Goal: Task Accomplishment & Management: Complete application form

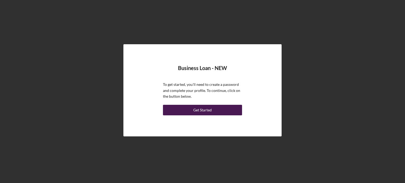
click at [206, 108] on div "Get Started" at bounding box center [202, 110] width 18 height 11
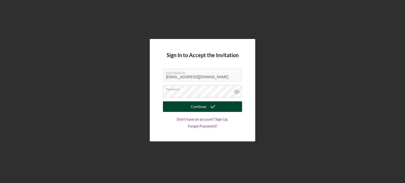
click at [204, 109] on div "Continue" at bounding box center [198, 106] width 15 height 11
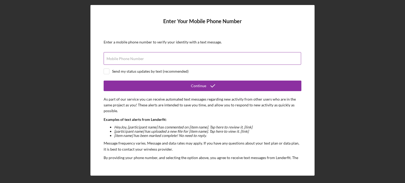
click at [117, 60] on label "Mobile Phone Number" at bounding box center [124, 59] width 37 height 4
click at [117, 60] on input "Mobile Phone Number" at bounding box center [202, 58] width 197 height 13
type input "(314) 552-1604"
click at [107, 71] on input "checkbox" at bounding box center [106, 71] width 5 height 5
checkbox input "true"
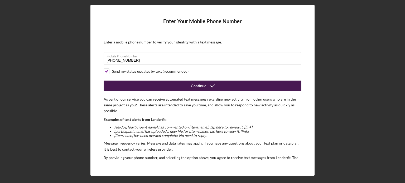
click at [181, 83] on button "Continue" at bounding box center [203, 86] width 198 height 11
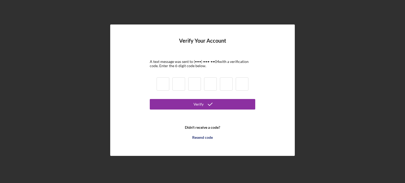
click at [162, 84] on input at bounding box center [162, 83] width 13 height 13
type input "5"
type input "4"
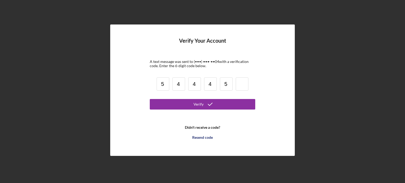
type input "5"
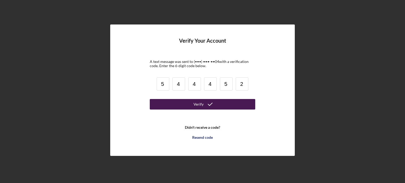
type input "2"
click at [205, 105] on icon "submit" at bounding box center [209, 104] width 13 height 13
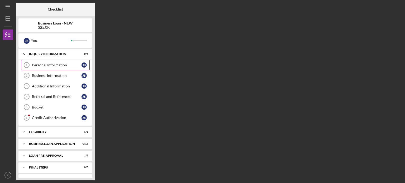
click at [52, 65] on div "Personal Information" at bounding box center [57, 65] width 50 height 4
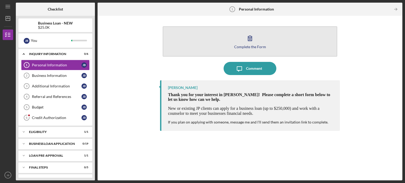
click at [251, 46] on div "Complete the Form" at bounding box center [250, 47] width 32 height 4
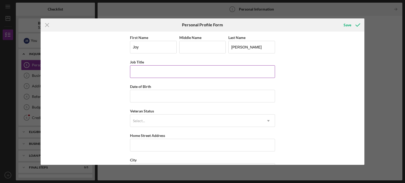
click at [171, 72] on input "Job Title" at bounding box center [202, 71] width 145 height 13
type input "DIRECTOR"
click at [161, 97] on input "Date of Birth" at bounding box center [202, 96] width 145 height 13
type input "11/24/1972"
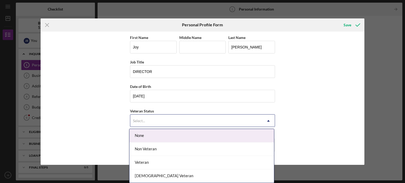
click at [163, 119] on div "Select..." at bounding box center [196, 121] width 132 height 12
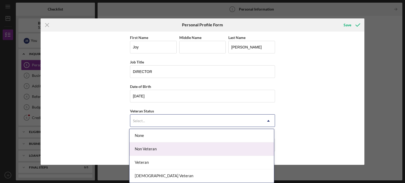
click at [156, 150] on div "Non Veteran" at bounding box center [201, 148] width 144 height 13
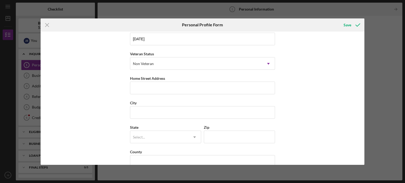
scroll to position [67, 0]
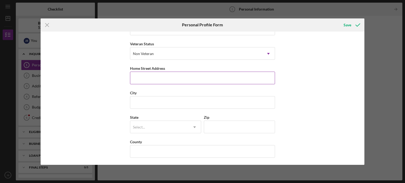
click at [159, 79] on input "Home Street Address" at bounding box center [202, 78] width 145 height 13
type input "17039 Woodchuck Pl"
type input "KATINA"
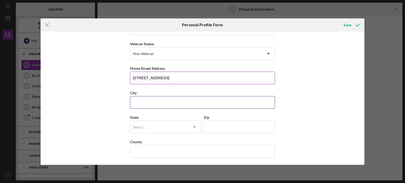
type input "Chesterfield"
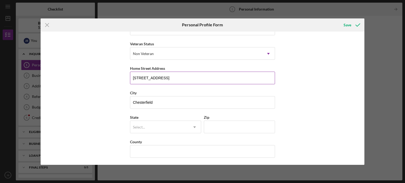
type input "MO"
type input "63005"
type input "United States"
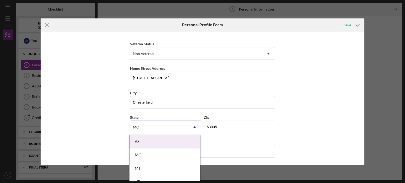
click at [276, 99] on div "First Name Joy Middle Name KATINA Last Name Blair Job Title DIRECTOR Date of Bi…" at bounding box center [203, 98] width 324 height 133
click at [317, 128] on div "First Name Joy Middle Name KATINA Last Name Blair Job Title DIRECTOR Date of Bi…" at bounding box center [203, 98] width 324 height 133
click at [167, 129] on div "MO" at bounding box center [159, 127] width 58 height 12
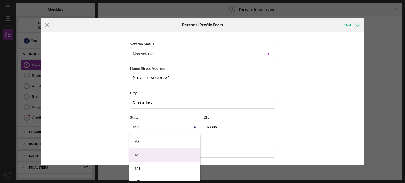
click at [147, 153] on div "MO" at bounding box center [164, 155] width 71 height 13
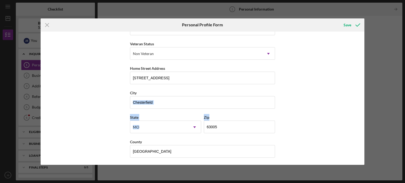
drag, startPoint x: 361, startPoint y: 100, endPoint x: 370, endPoint y: 127, distance: 28.8
click at [370, 127] on div "Icon/Menu Close Personal Profile Form Save First Name Joy Middle Name KATINA La…" at bounding box center [202, 91] width 405 height 183
click at [336, 92] on div "First Name Joy Middle Name KATINA Last Name Blair Job Title DIRECTOR Date of Bi…" at bounding box center [203, 98] width 324 height 133
click at [347, 24] on div "Save" at bounding box center [347, 25] width 8 height 11
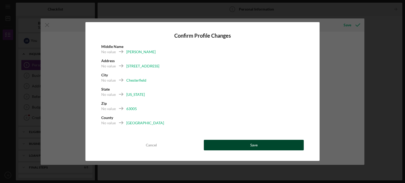
click at [252, 146] on div "Save" at bounding box center [253, 145] width 7 height 11
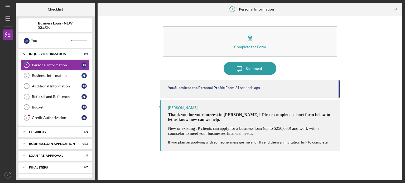
drag, startPoint x: 338, startPoint y: 90, endPoint x: 336, endPoint y: 115, distance: 25.1
click at [336, 116] on div "You Submitted the Personal Profile Form 21 seconds ago Samantha O'Rourke Thank …" at bounding box center [250, 126] width 180 height 92
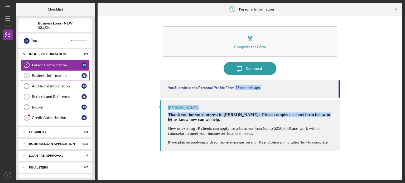
click at [48, 76] on div "Business Information" at bounding box center [57, 75] width 50 height 4
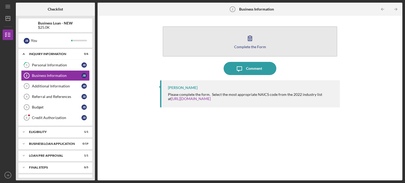
click at [257, 39] on button "Complete the Form Form" at bounding box center [250, 41] width 174 height 30
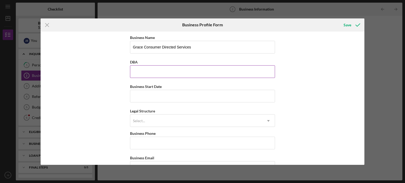
click at [154, 72] on input "DBA" at bounding box center [202, 71] width 145 height 13
type input "GRACE CONSUMER DIRECTED SERVICES"
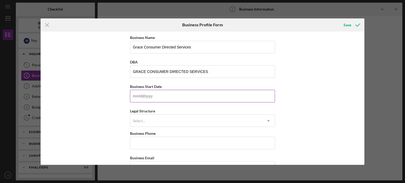
click at [144, 101] on input "Business Start Date" at bounding box center [202, 96] width 145 height 13
type input "[DATE]"
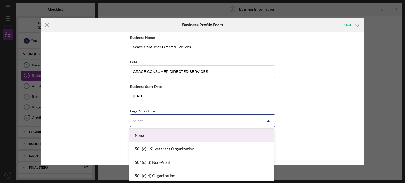
click at [144, 122] on div "Select..." at bounding box center [139, 121] width 12 height 4
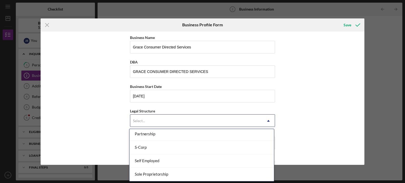
scroll to position [139, 0]
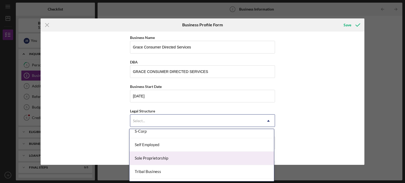
click at [228, 163] on div "Sole Proprietorship" at bounding box center [201, 158] width 144 height 13
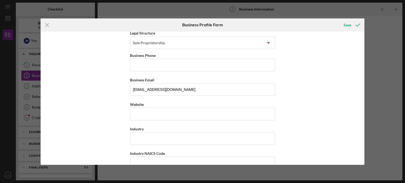
scroll to position [80, 0]
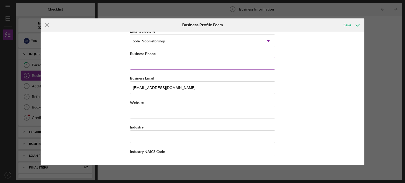
click at [175, 65] on input "Business Phone" at bounding box center [202, 63] width 145 height 13
type input "(314) 552-1604"
type input "17039 Woodchuck Pl"
type input "Chesterfield"
type input "MO"
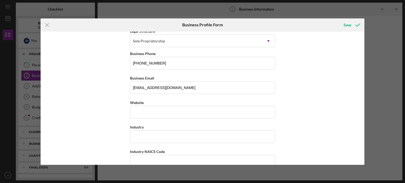
type input "63005"
type input "MO"
type input "(314) 552-1604"
drag, startPoint x: 173, startPoint y: 89, endPoint x: 97, endPoint y: 90, distance: 76.1
click at [97, 90] on div "Business Name Grace Consumer Directed Services DBA GRACE CONSUMER DIRECTED SERV…" at bounding box center [203, 98] width 324 height 133
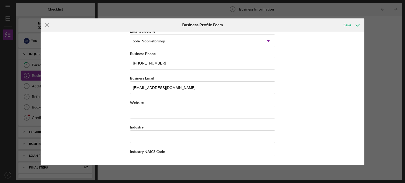
click at [144, 115] on input "Website" at bounding box center [202, 112] width 145 height 13
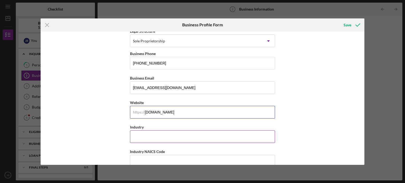
type input "www.joyandgracehhc.com"
click at [140, 136] on input "Industry" at bounding box center [202, 136] width 145 height 13
type input "h"
type input "HOME HEALTH CARE"
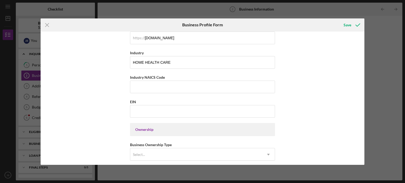
scroll to position [174, 0]
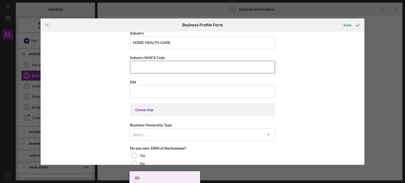
click at [150, 63] on input "Industry NAICS Code" at bounding box center [202, 67] width 145 height 13
click at [142, 89] on input "EIN" at bounding box center [202, 91] width 145 height 13
type input "47-1380895"
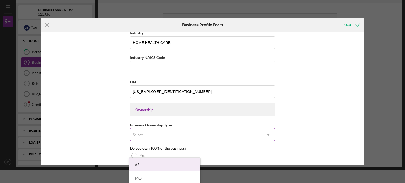
click at [267, 134] on use at bounding box center [268, 135] width 3 height 2
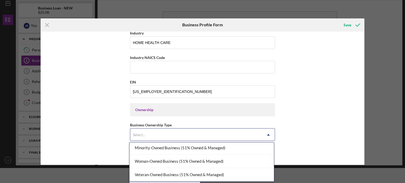
scroll to position [0, 0]
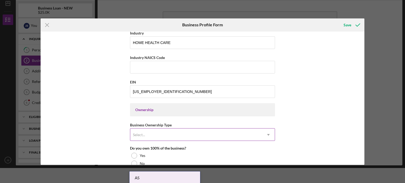
click at [230, 132] on div "Select..." at bounding box center [196, 135] width 132 height 12
drag, startPoint x: 365, startPoint y: 98, endPoint x: 370, endPoint y: 125, distance: 27.4
click at [370, 125] on div "Icon/Menu Close Business Profile Form Save Business Name Grace Consumer Directe…" at bounding box center [202, 91] width 405 height 183
click at [331, 109] on div "Business Name Grace Consumer Directed Services DBA GRACE CONSUMER DIRECTED SERV…" at bounding box center [203, 98] width 324 height 133
drag, startPoint x: 365, startPoint y: 92, endPoint x: 361, endPoint y: 72, distance: 20.1
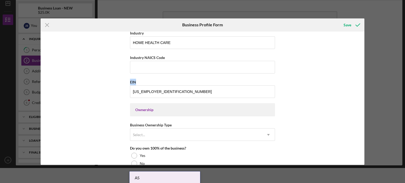
click at [361, 72] on div "Icon/Menu Close Business Profile Form Save Business Name Grace Consumer Directe…" at bounding box center [202, 91] width 405 height 183
click at [361, 73] on div "Business Name Grace Consumer Directed Services DBA GRACE CONSUMER DIRECTED SERV…" at bounding box center [203, 98] width 324 height 133
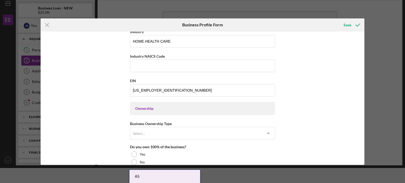
scroll to position [178, 0]
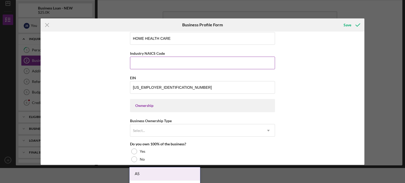
click at [174, 65] on input "Industry NAICS Code" at bounding box center [202, 63] width 145 height 13
drag, startPoint x: 165, startPoint y: 52, endPoint x: 128, endPoint y: 54, distance: 36.9
click at [128, 54] on div "Business Name Grace Consumer Directed Services DBA GRACE CONSUMER DIRECTED SERV…" at bounding box center [203, 98] width 324 height 133
copy label "Industry NAICS Code"
click at [146, 64] on input "Industry NAICS Code" at bounding box center [202, 63] width 145 height 13
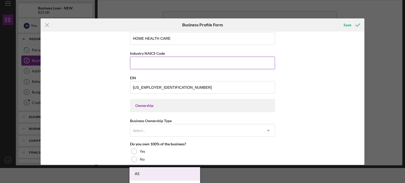
paste input "621610"
type input "621610"
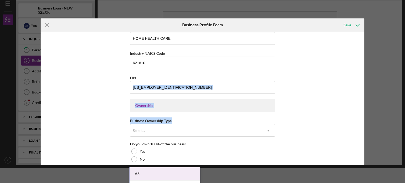
drag, startPoint x: 362, startPoint y: 91, endPoint x: 374, endPoint y: 118, distance: 29.2
click at [374, 118] on div "Icon/Menu Close Business Profile Form Save Business Name Grace Consumer Directe…" at bounding box center [202, 91] width 405 height 183
click at [327, 89] on div "Business Name Grace Consumer Directed Services DBA GRACE CONSUMER DIRECTED SERV…" at bounding box center [203, 98] width 324 height 133
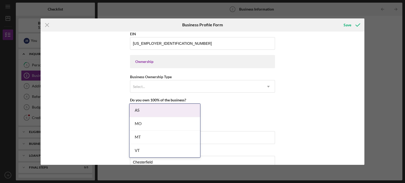
scroll to position [248, 0]
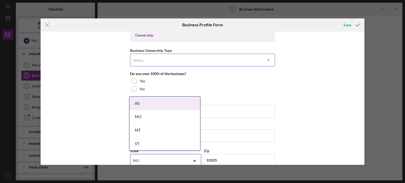
click at [267, 60] on icon "Icon/Dropdown Arrow" at bounding box center [268, 60] width 13 height 13
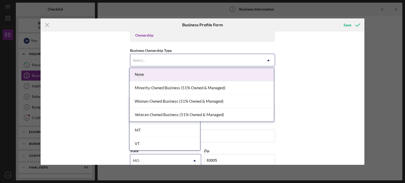
click at [256, 75] on div "None" at bounding box center [201, 74] width 144 height 13
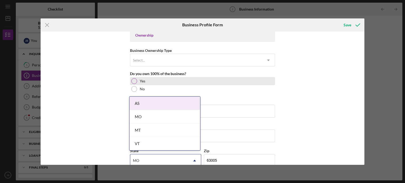
click at [132, 78] on div at bounding box center [134, 81] width 6 height 6
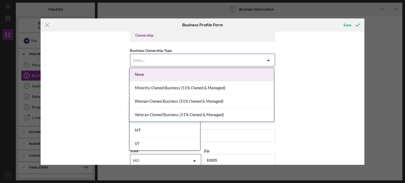
click at [267, 60] on use at bounding box center [268, 61] width 3 height 2
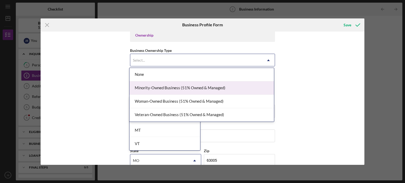
click at [242, 87] on div "Minority-Owned Business (51% Owned & Managed)" at bounding box center [201, 87] width 144 height 13
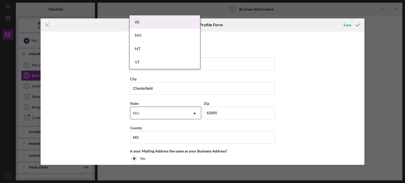
scroll to position [294, 0]
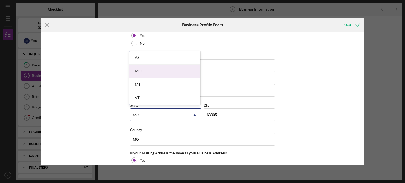
click at [163, 73] on div "MO" at bounding box center [164, 71] width 71 height 13
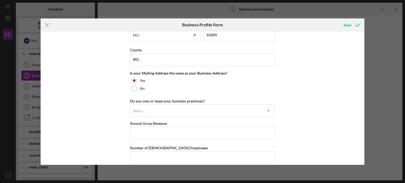
scroll to position [375, 0]
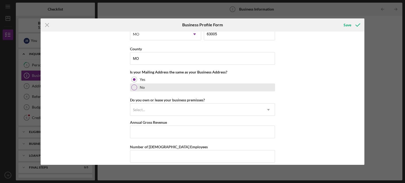
click at [135, 86] on div at bounding box center [134, 88] width 6 height 6
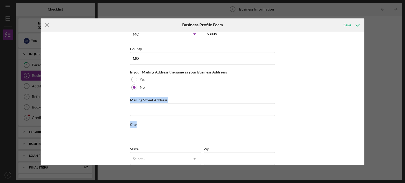
drag, startPoint x: 362, startPoint y: 125, endPoint x: 349, endPoint y: 86, distance: 40.4
click at [349, 86] on div "Business Name Grace Consumer Directed Services DBA GRACE CONSUMER DIRECTED SERV…" at bounding box center [203, 98] width 324 height 133
click at [319, 90] on div "Business Name Grace Consumer Directed Services DBA GRACE CONSUMER DIRECTED SERV…" at bounding box center [203, 98] width 324 height 133
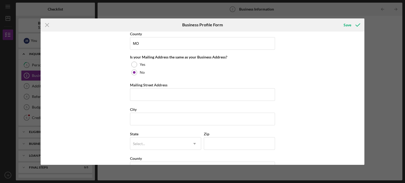
scroll to position [385, 0]
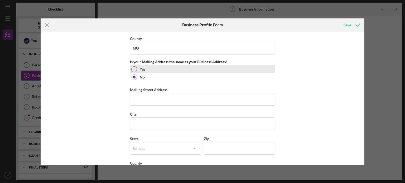
click at [133, 68] on div at bounding box center [134, 69] width 6 height 6
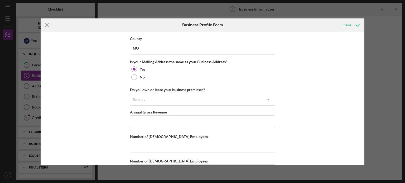
scroll to position [404, 0]
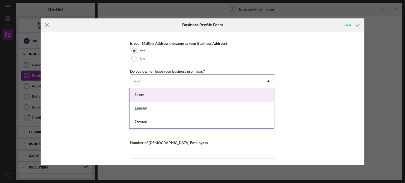
click at [268, 80] on icon "Icon/Dropdown Arrow" at bounding box center [268, 81] width 13 height 13
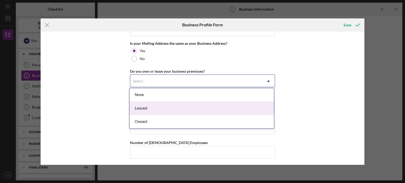
click at [202, 111] on div "Leased" at bounding box center [201, 108] width 144 height 13
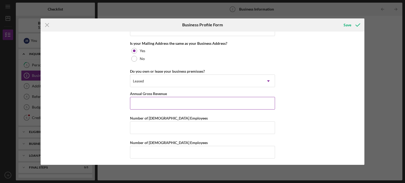
click at [162, 101] on input "Annual Gross Revenue" at bounding box center [202, 103] width 145 height 13
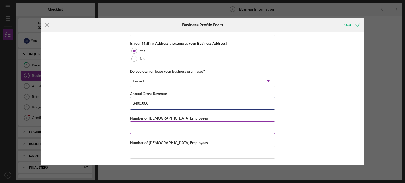
type input "$400,000"
click at [162, 129] on input "Number of Full-Time Employees" at bounding box center [202, 127] width 145 height 13
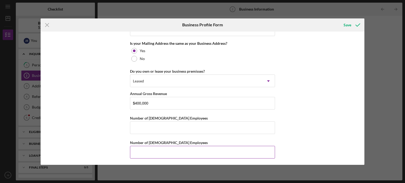
click at [151, 152] on input "Number of Part-Time Employees" at bounding box center [202, 152] width 145 height 13
type input "22"
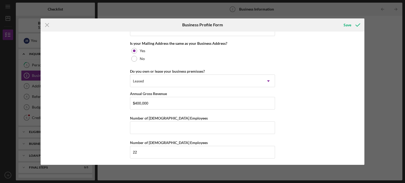
drag, startPoint x: 365, startPoint y: 149, endPoint x: 366, endPoint y: 166, distance: 16.4
click at [366, 166] on div "Icon/Menu Close Business Profile Form Save Business Name Grace Consumer Directe…" at bounding box center [202, 91] width 405 height 183
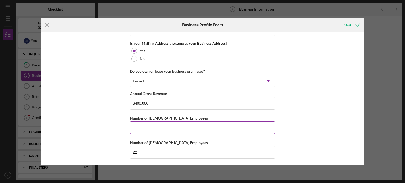
click at [168, 126] on input "Number of Full-Time Employees" at bounding box center [202, 127] width 145 height 13
type input "0"
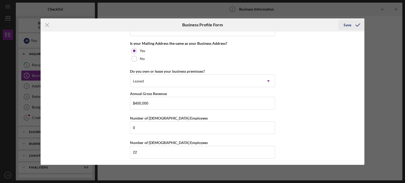
click at [345, 25] on div "Save" at bounding box center [347, 25] width 8 height 11
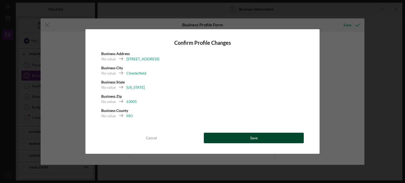
click at [252, 137] on div "Save" at bounding box center [253, 138] width 7 height 11
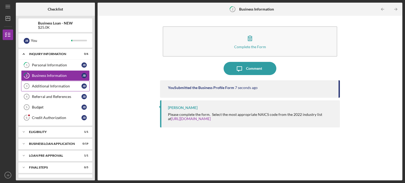
click at [57, 86] on div "Additional Information" at bounding box center [57, 86] width 50 height 4
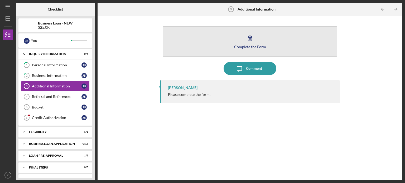
click at [250, 40] on icon "button" at bounding box center [249, 38] width 13 height 13
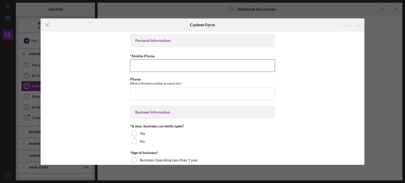
click at [170, 65] on input "*Mobile Phone" at bounding box center [202, 65] width 145 height 13
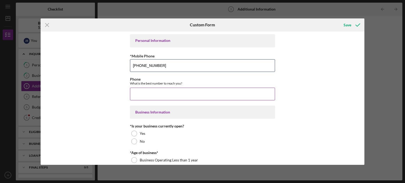
type input "(314) 552-1604"
click at [147, 99] on input "Phone" at bounding box center [202, 94] width 145 height 13
type input "(314) 552-1604"
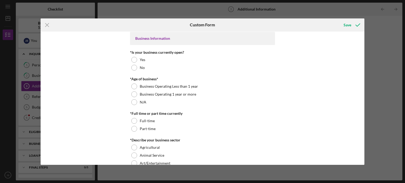
scroll to position [76, 0]
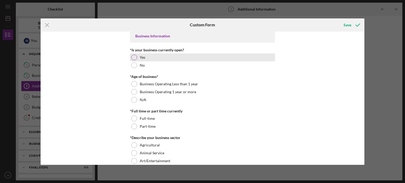
click at [161, 58] on div "Yes" at bounding box center [202, 57] width 145 height 8
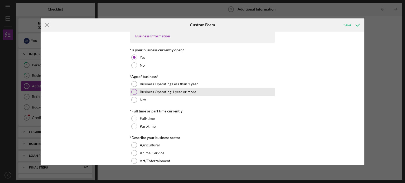
click at [155, 94] on div "Business Operating 1 year or more" at bounding box center [202, 92] width 145 height 8
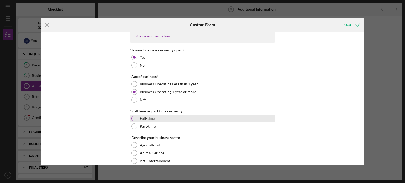
click at [134, 119] on div at bounding box center [134, 119] width 6 height 6
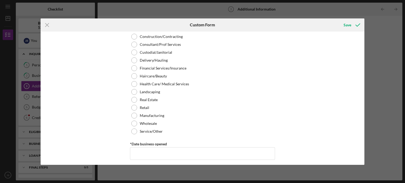
scroll to position [236, 0]
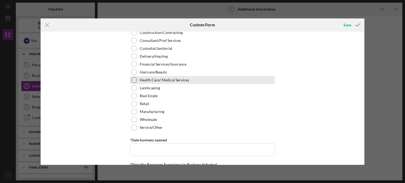
click at [190, 80] on div "Health Care/ Medical Services" at bounding box center [202, 80] width 145 height 8
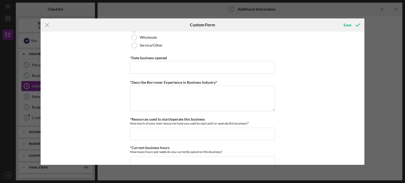
scroll to position [323, 0]
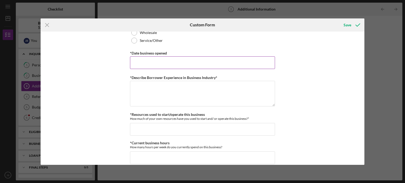
click at [179, 64] on input "*Date business opened" at bounding box center [202, 62] width 145 height 13
type input "[DATE]"
click at [174, 88] on textarea "*Describe Borrower Experience in Business Industry*" at bounding box center [202, 93] width 145 height 25
type textarea "i"
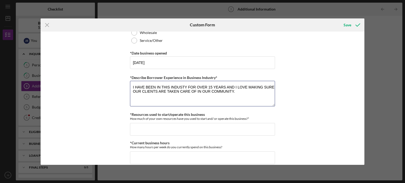
type textarea "I HAVE BEEN IN THIS INDUSTY FOR OVER 15 YEARS AND I LOVE MAKING SURE OUR CLIENT…"
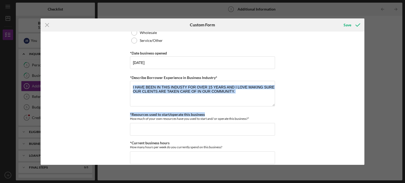
drag, startPoint x: 362, startPoint y: 100, endPoint x: 365, endPoint y: 111, distance: 11.8
click at [365, 111] on div "Icon/Menu Close Custom Form Save Personal Information *Mobile Phone (314) 552-1…" at bounding box center [202, 91] width 405 height 183
click at [345, 106] on div "Personal Information *Mobile Phone (314) 552-1604 Phone What is the best number…" at bounding box center [203, 98] width 324 height 133
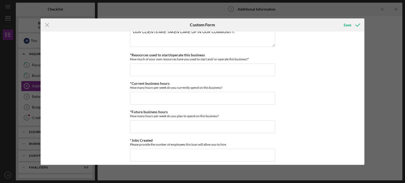
scroll to position [383, 0]
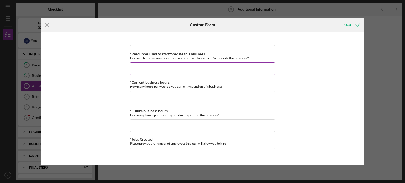
click at [170, 68] on input "*Resources used to start/operate this business" at bounding box center [202, 68] width 145 height 13
click at [154, 70] on input "*Resources used to start/operate this business" at bounding box center [202, 68] width 145 height 13
click at [140, 66] on input "*Resources used to start/operate this business" at bounding box center [202, 68] width 145 height 13
click at [137, 70] on input "*Resources used to start/operate this business" at bounding box center [202, 68] width 145 height 13
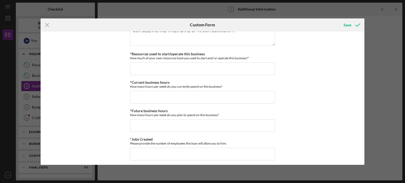
click at [149, 75] on div "Personal Information *Mobile Phone (314) 552-1604 Phone What is the best number…" at bounding box center [202, 32] width 145 height 762
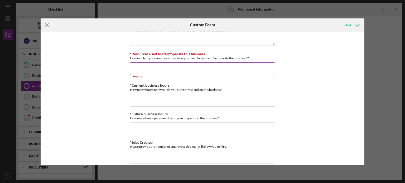
click at [144, 66] on input "*Resources used to start/operate this business" at bounding box center [202, 68] width 145 height 13
click at [143, 103] on input "*Current business hours" at bounding box center [202, 100] width 145 height 13
type input "9"
click at [140, 68] on input "*Resources used to start/operate this business" at bounding box center [202, 68] width 145 height 13
click at [144, 69] on input "*Resources used to start/operate this business" at bounding box center [202, 68] width 145 height 13
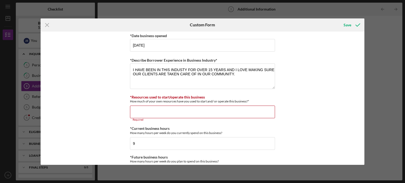
scroll to position [327, 0]
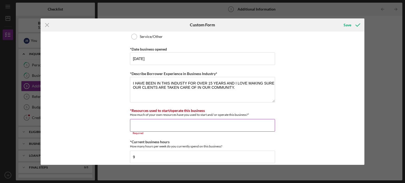
click at [146, 121] on input "*Resources used to start/operate this business" at bounding box center [202, 125] width 145 height 13
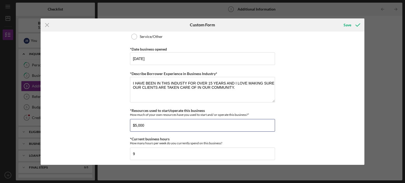
type input "$5,000"
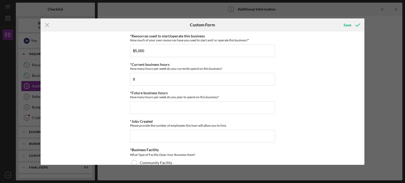
scroll to position [403, 0]
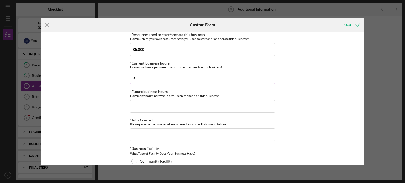
click at [141, 77] on input "9" at bounding box center [202, 78] width 145 height 13
click at [139, 77] on input "9" at bounding box center [202, 78] width 145 height 13
type input "4"
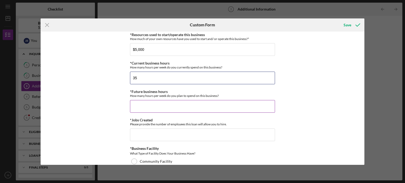
type input "35"
click at [145, 106] on input "*Future business hours" at bounding box center [202, 106] width 145 height 13
type input "40"
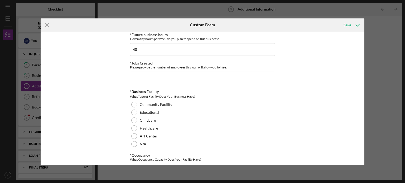
scroll to position [462, 0]
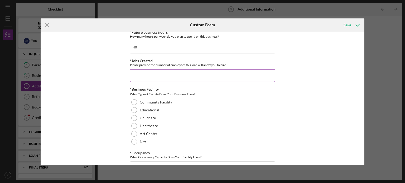
click at [166, 70] on input "*Jobs Created" at bounding box center [202, 75] width 145 height 13
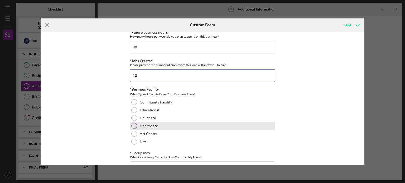
type input "10"
click at [151, 124] on label "Healthcare" at bounding box center [149, 126] width 18 height 4
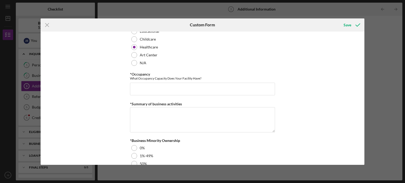
scroll to position [550, 0]
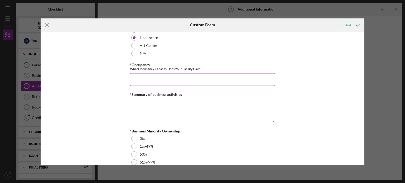
click at [145, 78] on input "*Occupancy" at bounding box center [202, 79] width 145 height 13
type input "5"
click at [149, 112] on textarea "*Summary of business activities" at bounding box center [202, 110] width 145 height 25
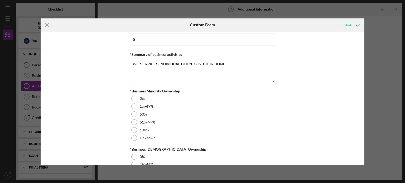
scroll to position [596, 0]
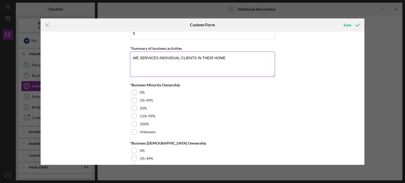
click at [248, 52] on textarea "WE SERVICES INDIVIDUAL CLIENTS IN THEIR HOME" at bounding box center [202, 64] width 145 height 25
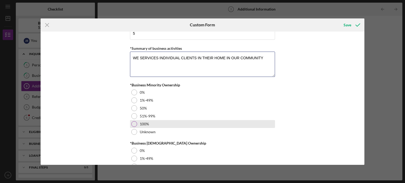
type textarea "WE SERVICES INDIVIDUAL CLIENTS IN THEIR HOME IN OUR COMMUNITY"
click at [136, 124] on div at bounding box center [134, 124] width 6 height 6
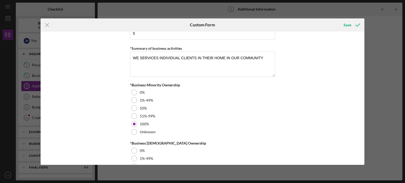
scroll to position [633, 0]
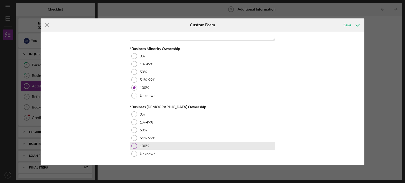
click at [134, 145] on div at bounding box center [134, 146] width 6 height 6
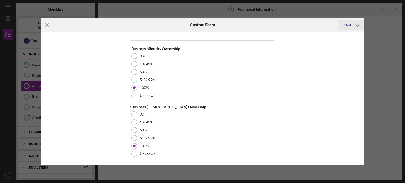
click at [347, 26] on div "Save" at bounding box center [347, 25] width 8 height 11
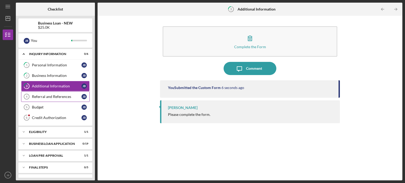
click at [63, 97] on div "Referral and References" at bounding box center [57, 97] width 50 height 4
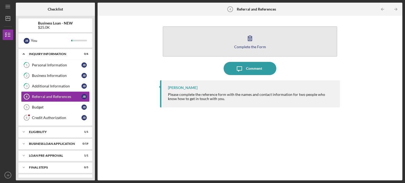
click at [247, 45] on div "Complete the Form" at bounding box center [250, 47] width 32 height 4
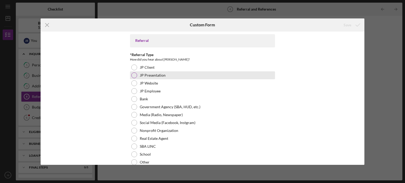
click at [133, 76] on div at bounding box center [134, 75] width 6 height 6
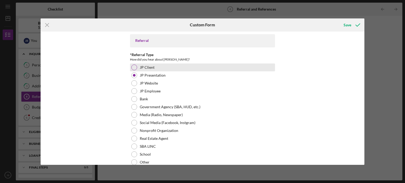
click at [132, 67] on div at bounding box center [134, 68] width 6 height 6
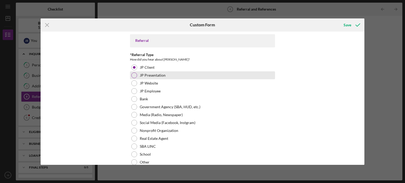
click at [132, 76] on div at bounding box center [134, 75] width 6 height 6
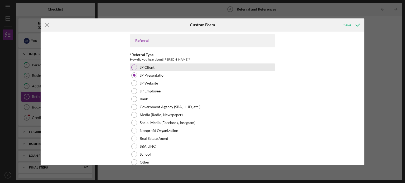
click at [134, 68] on div at bounding box center [134, 68] width 6 height 6
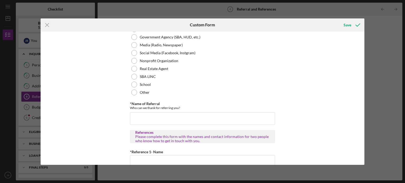
scroll to position [76, 0]
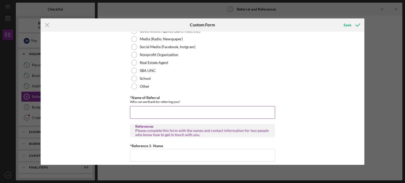
click at [144, 113] on input "*Name of Referral" at bounding box center [202, 112] width 145 height 13
type input "ANGELA CRAIG"
drag, startPoint x: 361, startPoint y: 87, endPoint x: 362, endPoint y: 94, distance: 6.5
click at [362, 94] on div "Referral *Referral Type How did you hear about Justine PETERSEN? JP Client JP P…" at bounding box center [203, 98] width 324 height 133
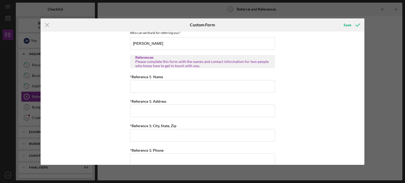
scroll to position [146, 0]
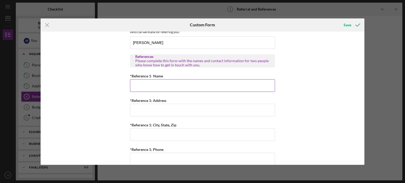
click at [177, 90] on input "*Reference 1- Name" at bounding box center [202, 85] width 145 height 13
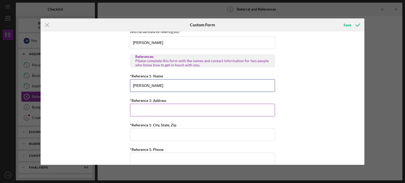
type input "JUDY SMITH"
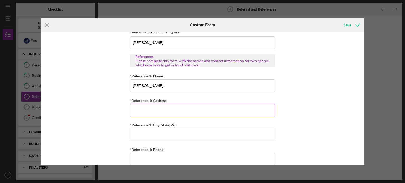
click at [165, 108] on input "*Reference 1: Address" at bounding box center [202, 110] width 145 height 13
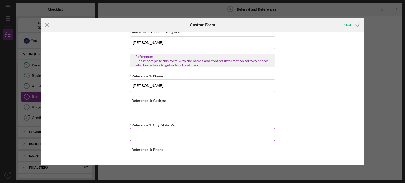
click at [143, 136] on input "*Reference 1: City, State, Zip" at bounding box center [202, 134] width 145 height 13
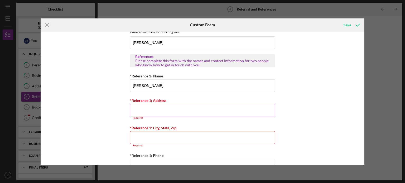
click at [142, 109] on input "*Reference 1: Address" at bounding box center [202, 110] width 145 height 13
click at [138, 139] on input "*Reference 1: City, State, Zip" at bounding box center [202, 137] width 145 height 13
click at [135, 106] on input "*Reference 1: Address" at bounding box center [202, 110] width 145 height 13
click at [137, 136] on input "*Reference 1: City, State, Zip" at bounding box center [202, 137] width 145 height 13
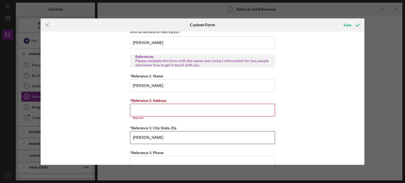
type input "SONJA BLAIR"
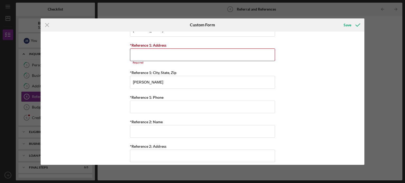
scroll to position [203, 0]
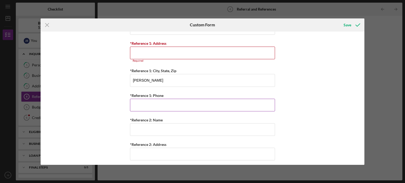
click at [160, 102] on input "*Reference 1: Phone" at bounding box center [202, 105] width 145 height 13
type input "(314) 552-1604"
type input "17039 Woodchuck Pl"
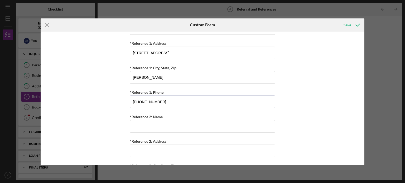
drag, startPoint x: 170, startPoint y: 102, endPoint x: 120, endPoint y: 100, distance: 50.1
click at [120, 100] on div "Referral *Referral Type How did you hear about Justine PETERSEN? JP Client JP P…" at bounding box center [203, 98] width 324 height 133
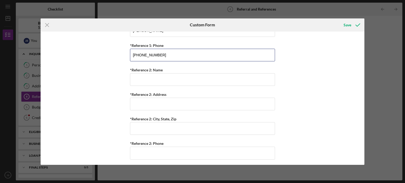
scroll to position [251, 0]
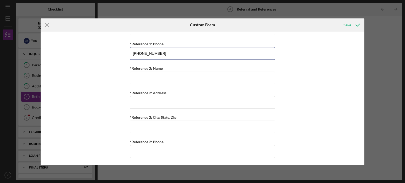
drag, startPoint x: 161, startPoint y: 57, endPoint x: 93, endPoint y: 61, distance: 68.8
click at [93, 61] on div "Referral *Referral Type How did you hear about Justine PETERSEN? JP Client JP P…" at bounding box center [203, 98] width 324 height 133
type input "(636) 577-4984"
click at [150, 77] on input "*Reference 2: Name" at bounding box center [202, 78] width 145 height 13
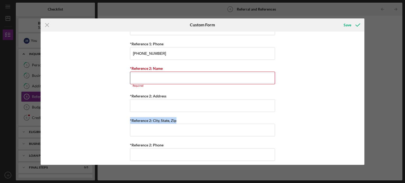
drag, startPoint x: 364, startPoint y: 130, endPoint x: 360, endPoint y: 108, distance: 22.6
click at [360, 108] on div "Icon/Menu Close Custom Form Save Referral *Referral Type How did you hear about…" at bounding box center [202, 91] width 405 height 183
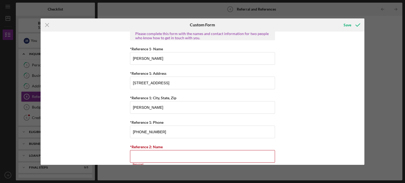
scroll to position [173, 0]
drag, startPoint x: 176, startPoint y: 81, endPoint x: 107, endPoint y: 74, distance: 69.3
click at [107, 74] on div "Referral *Referral Type How did you hear about Justine PETERSEN? JP Client JP P…" at bounding box center [203, 98] width 324 height 133
drag, startPoint x: 168, startPoint y: 60, endPoint x: 123, endPoint y: 58, distance: 44.8
click at [123, 58] on div "Referral *Referral Type How did you hear about Justine PETERSEN? JP Client JP P…" at bounding box center [203, 98] width 324 height 133
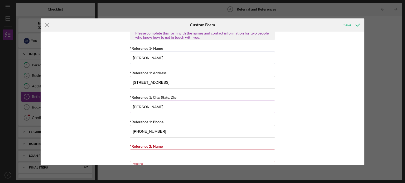
type input "SONJA BLAIR"
drag, startPoint x: 160, startPoint y: 109, endPoint x: 118, endPoint y: 108, distance: 41.6
click at [118, 108] on div "Referral *Referral Type How did you hear about Justine PETERSEN? JP Client JP P…" at bounding box center [203, 98] width 324 height 133
type input "ST. LOUIS MO 63005"
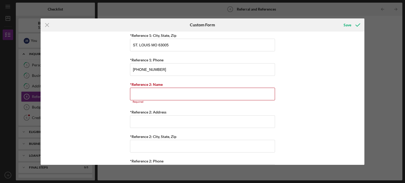
scroll to position [236, 0]
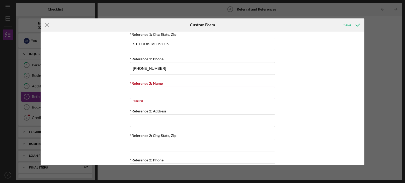
click at [147, 90] on input "*Reference 2: Name" at bounding box center [202, 93] width 145 height 13
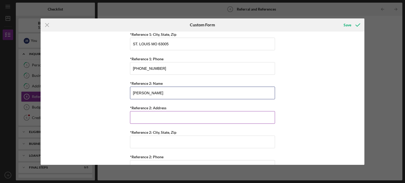
type input "GREGORY BLAIR"
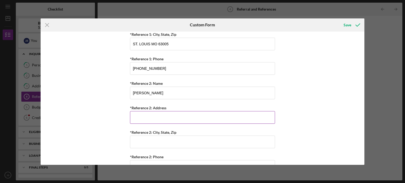
click at [147, 120] on input "*Reference 2: Address" at bounding box center [202, 117] width 145 height 13
type input "17039 Woodchuck Pl"
type input "Chesterfield"
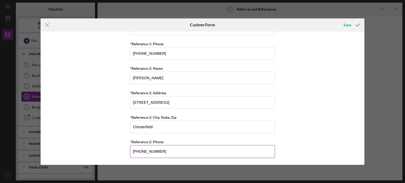
click at [162, 151] on input "(314) 552-1604" at bounding box center [202, 151] width 145 height 13
type input "(314) 552-1865"
click at [347, 28] on div "Save" at bounding box center [347, 25] width 8 height 11
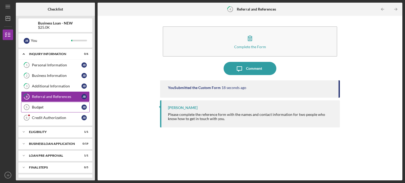
click at [60, 104] on link "Budget 5 Budget J B" at bounding box center [55, 107] width 68 height 11
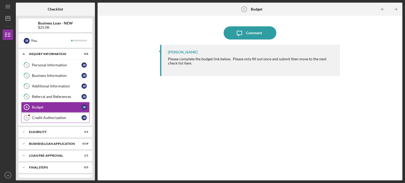
click at [60, 117] on div "Credit Authorization" at bounding box center [57, 118] width 50 height 4
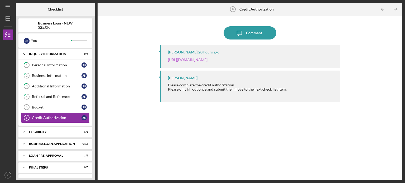
click at [207, 60] on link "https://justinepetersen.tfaforms.net/28?contactid=003PC000009giiC" at bounding box center [188, 59] width 40 height 4
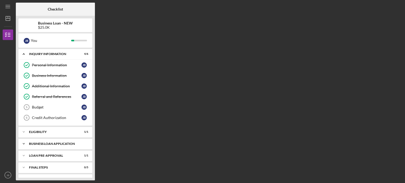
click at [53, 144] on div "BUSINESS LOAN APPLICATION" at bounding box center [57, 143] width 57 height 3
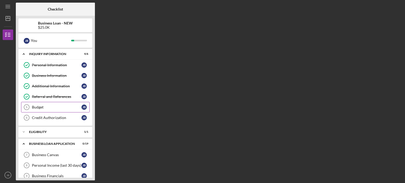
click at [48, 108] on div "Budget" at bounding box center [57, 107] width 50 height 4
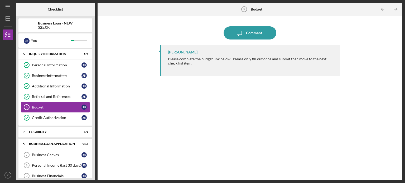
click at [46, 107] on div "Budget" at bounding box center [57, 107] width 50 height 4
click at [51, 104] on link "Budget 5 Budget J B" at bounding box center [55, 107] width 68 height 11
click at [50, 154] on div "Business Canvas" at bounding box center [57, 155] width 50 height 4
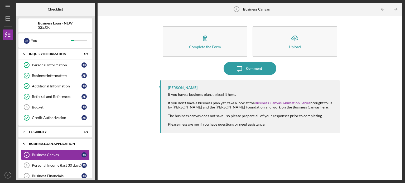
click at [50, 144] on div "BUSINESS LOAN APPLICATION" at bounding box center [57, 143] width 57 height 3
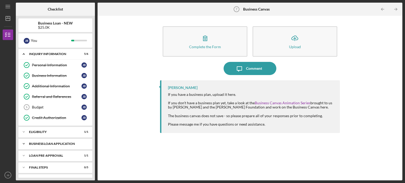
click at [23, 143] on icon "Icon/Expander" at bounding box center [23, 144] width 11 height 11
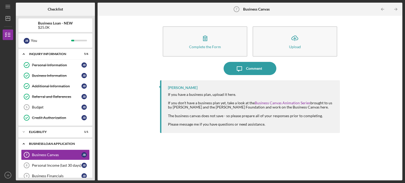
scroll to position [41, 0]
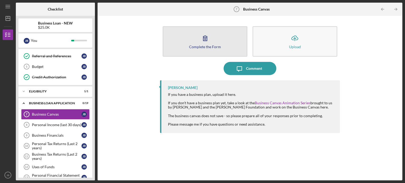
click at [213, 44] on button "Complete the Form Form" at bounding box center [205, 41] width 85 height 30
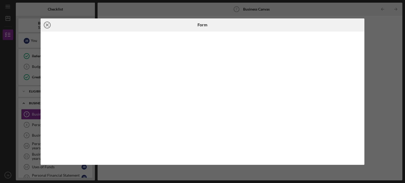
click at [47, 26] on icon "Icon/Close" at bounding box center [47, 24] width 13 height 13
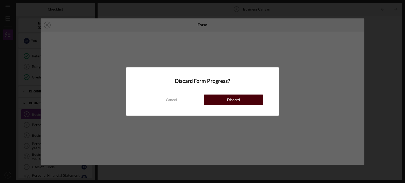
click at [229, 99] on div "Discard" at bounding box center [233, 100] width 13 height 11
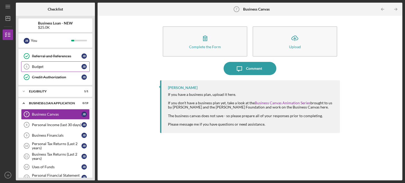
click at [65, 65] on div "Budget" at bounding box center [57, 67] width 50 height 4
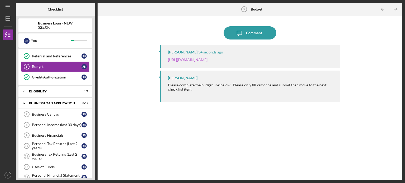
click at [207, 59] on link "https://justinepetersen.tfaforms.net/21?serviceID=a1gPC000009mFAs" at bounding box center [188, 59] width 40 height 4
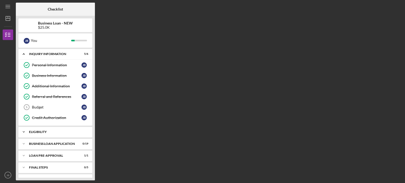
click at [23, 55] on polyline at bounding box center [24, 54] width 2 height 1
click at [24, 157] on icon "Icon/Expander" at bounding box center [23, 157] width 11 height 11
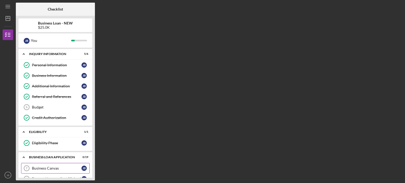
click at [56, 165] on link "Business Canvas 7 Business Canvas [PERSON_NAME]" at bounding box center [55, 168] width 68 height 11
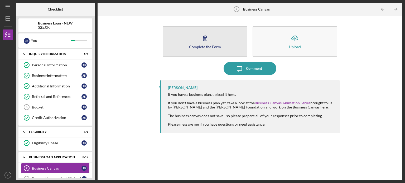
click at [203, 45] on div "Complete the Form" at bounding box center [205, 47] width 32 height 4
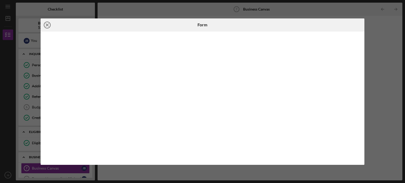
click at [46, 24] on icon "Icon/Close" at bounding box center [47, 24] width 13 height 13
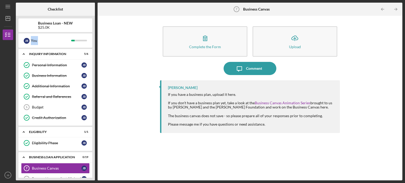
drag, startPoint x: 95, startPoint y: 30, endPoint x: 94, endPoint y: 55, distance: 24.5
click at [94, 55] on div "Checklist Business Loan - NEW $25.0K J B You Icon/Expander INQUIRY INFORMATION …" at bounding box center [209, 92] width 386 height 178
drag, startPoint x: 397, startPoint y: 26, endPoint x: 398, endPoint y: 73, distance: 46.9
click at [398, 73] on div "Complete the Form Form Icon/Upload Upload Icon/Message Comment [PERSON_NAME] If…" at bounding box center [249, 97] width 299 height 159
click at [394, 71] on div "Complete the Form Form Icon/Upload Upload Icon/Message Comment [PERSON_NAME] If…" at bounding box center [249, 97] width 299 height 159
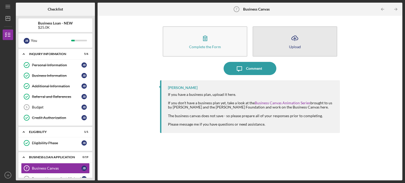
click at [295, 43] on icon "Icon/Upload" at bounding box center [294, 38] width 13 height 13
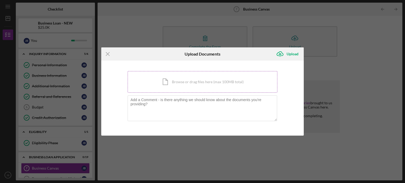
click at [169, 83] on div "Icon/Document Browse or drag files here (max 100MB total) Tap to choose files o…" at bounding box center [202, 82] width 150 height 22
click at [182, 80] on div "Icon/Document Browse or drag files here (max 100MB total) Tap to choose files o…" at bounding box center [202, 82] width 150 height 22
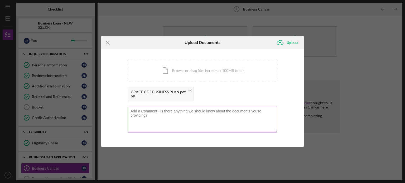
click at [144, 118] on textarea at bounding box center [201, 120] width 149 height 26
click at [292, 41] on div "Upload" at bounding box center [292, 42] width 12 height 11
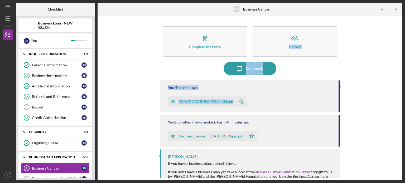
drag, startPoint x: 399, startPoint y: 43, endPoint x: 404, endPoint y: 92, distance: 48.9
click at [404, 92] on div "Icon/Menu Business Canvas 7 Business Canvas Checklist Business Loan - NEW $25.0…" at bounding box center [202, 91] width 405 height 183
click at [372, 81] on div "Complete the Form Form Icon/Upload Upload Icon/Message Comment You 6 seconds ag…" at bounding box center [249, 97] width 299 height 159
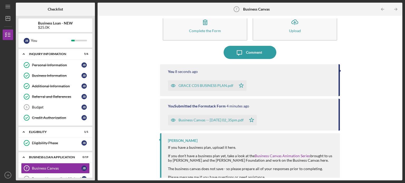
scroll to position [24, 0]
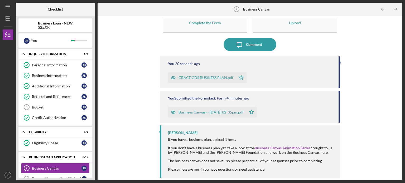
click at [227, 113] on div "Business Canvas -- [DATE] 02_35pm.pdf" at bounding box center [210, 112] width 65 height 4
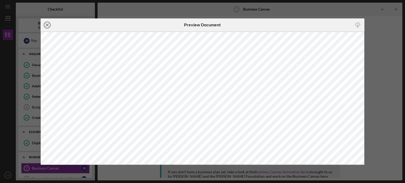
click at [47, 24] on icon "Icon/Close" at bounding box center [47, 24] width 13 height 13
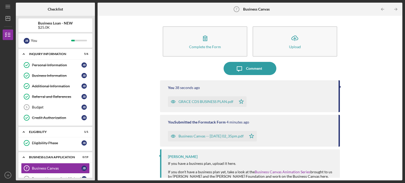
drag, startPoint x: 400, startPoint y: 90, endPoint x: 404, endPoint y: 140, distance: 49.7
click at [404, 140] on div "Icon/Menu Business Canvas 7 Business Canvas Checklist Business Loan - NEW $25.0…" at bounding box center [202, 91] width 405 height 183
click at [358, 135] on div "Complete the Form Form Icon/Upload Upload Icon/Message Comment You 39 seconds a…" at bounding box center [249, 97] width 299 height 159
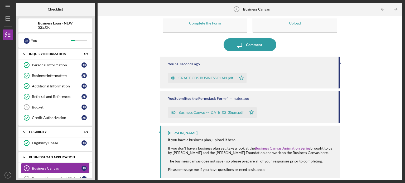
scroll to position [24, 0]
click at [23, 156] on icon "Icon/Expander" at bounding box center [23, 157] width 11 height 11
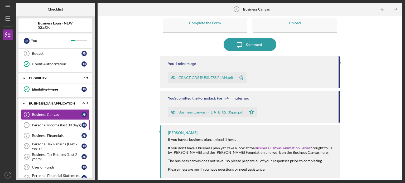
click at [60, 124] on div "Personal Income (last 30 days)" at bounding box center [57, 125] width 50 height 4
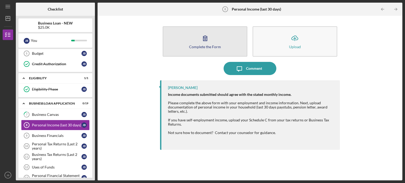
click at [206, 45] on div "Complete the Form" at bounding box center [205, 47] width 32 height 4
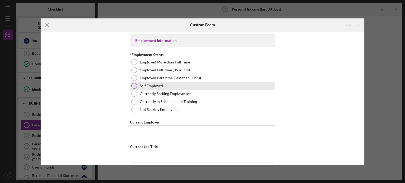
click at [135, 87] on div at bounding box center [134, 86] width 6 height 6
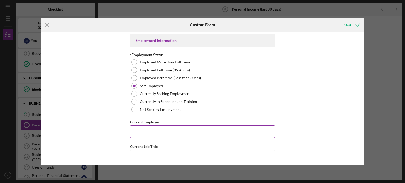
click at [150, 129] on input "Current Employer" at bounding box center [202, 131] width 145 height 13
type input "GRACE CONSUMER DIRECTED SERVICES LLC"
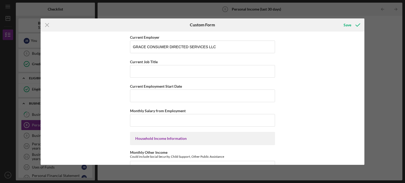
scroll to position [85, 0]
click at [164, 75] on input "Current Job Title" at bounding box center [202, 71] width 145 height 13
type input "DIRECTOR"
click at [161, 98] on input "Current Employment Start Date" at bounding box center [202, 95] width 145 height 13
click at [135, 94] on input "10142014" at bounding box center [202, 95] width 145 height 13
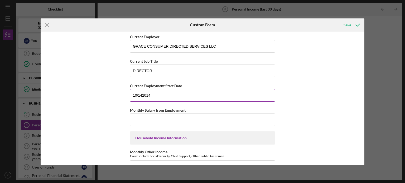
click at [141, 95] on input "10/142014" at bounding box center [202, 95] width 145 height 13
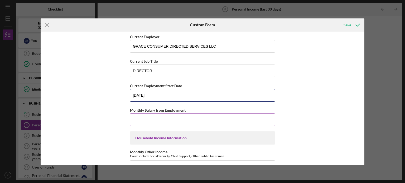
type input "[DATE]"
click at [141, 121] on input "Monthly Salary from Employment" at bounding box center [202, 120] width 145 height 13
type input "$2"
type input "$20,000"
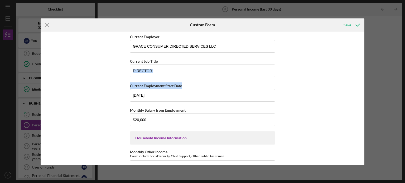
drag, startPoint x: 365, startPoint y: 75, endPoint x: 369, endPoint y: 95, distance: 21.2
click at [369, 95] on div "Icon/Menu Close Custom Form Save Employment Information *Employment Status Empl…" at bounding box center [202, 91] width 405 height 183
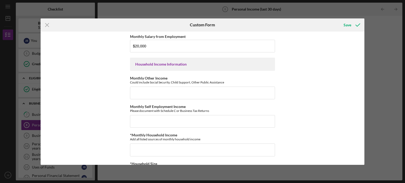
scroll to position [160, 0]
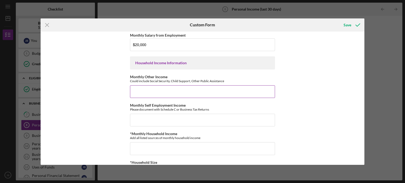
click at [156, 90] on input "Monthly Other Income" at bounding box center [202, 91] width 145 height 13
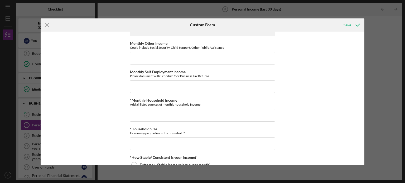
scroll to position [192, 0]
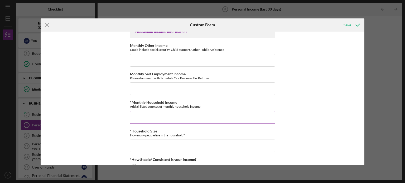
click at [159, 112] on input "*Monthly Household Income" at bounding box center [202, 117] width 145 height 13
type input "$25,000"
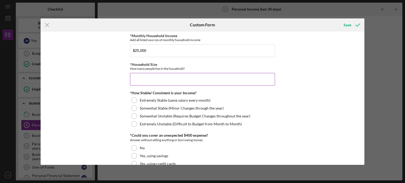
click at [183, 75] on input "*Household Size" at bounding box center [202, 79] width 145 height 13
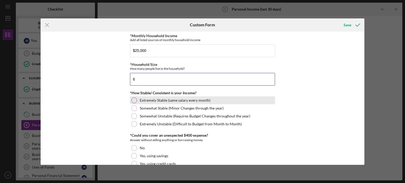
type input "6"
click at [134, 99] on div at bounding box center [134, 100] width 6 height 6
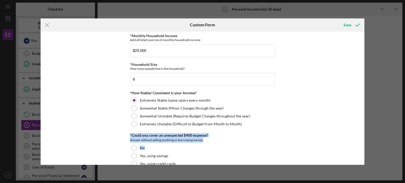
drag, startPoint x: 362, startPoint y: 122, endPoint x: 370, endPoint y: 149, distance: 27.6
click at [370, 149] on div "Icon/Menu Close Custom Form Save Employment Information *Employment Status Empl…" at bounding box center [202, 91] width 405 height 183
click at [348, 138] on div "Employment Information *Employment Status Employed More than Full Time Employed…" at bounding box center [203, 98] width 324 height 133
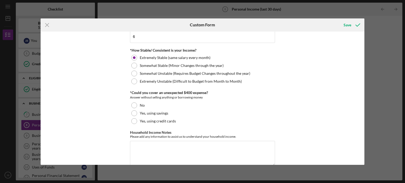
scroll to position [310, 0]
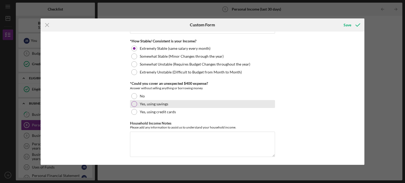
click at [132, 102] on div at bounding box center [134, 104] width 6 height 6
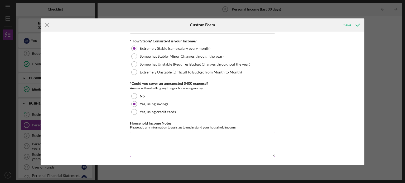
click at [146, 135] on textarea "Household Income Notes" at bounding box center [202, 144] width 145 height 25
type textarea "T"
click at [348, 26] on div "Save" at bounding box center [347, 25] width 8 height 11
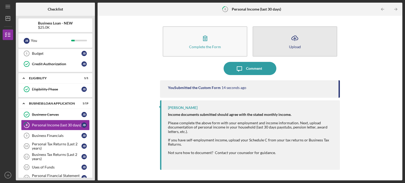
click at [298, 46] on div "Upload" at bounding box center [295, 47] width 12 height 4
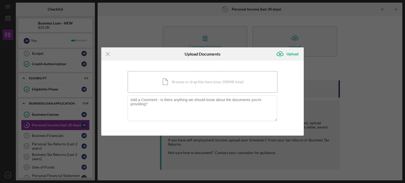
click at [174, 83] on div "Icon/Document Browse or drag files here (max 100MB total) Tap to choose files o…" at bounding box center [202, 82] width 150 height 22
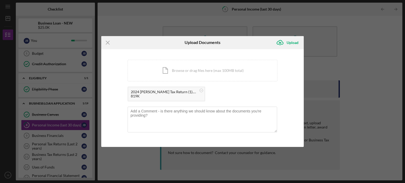
click at [143, 93] on div "2024 [PERSON_NAME] Tax Return (1).pdf" at bounding box center [164, 92] width 66 height 4
click at [164, 96] on div "819K" at bounding box center [164, 96] width 66 height 4
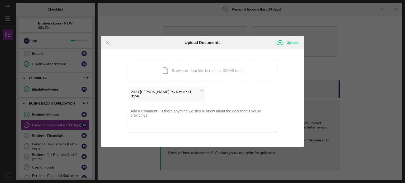
click at [196, 92] on div "2024 [PERSON_NAME] Tax Return (1).pdf 819K" at bounding box center [202, 95] width 150 height 17
click at [164, 116] on textarea at bounding box center [201, 120] width 149 height 26
click at [292, 43] on div "Upload" at bounding box center [292, 42] width 12 height 11
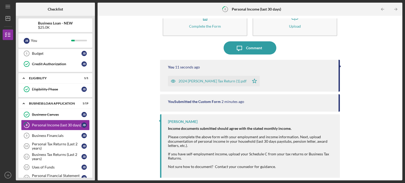
scroll to position [26, 0]
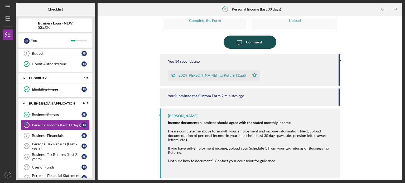
click at [255, 42] on div "Comment" at bounding box center [254, 42] width 16 height 13
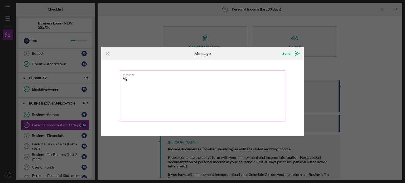
type textarea "M"
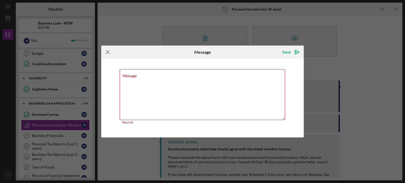
click at [108, 55] on icon "Icon/Menu Close" at bounding box center [107, 52] width 13 height 13
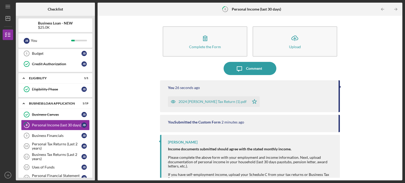
scroll to position [26, 0]
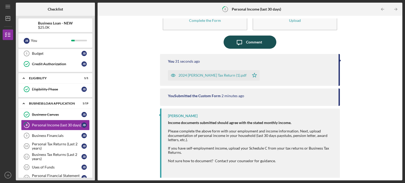
click at [249, 42] on div "Comment" at bounding box center [254, 42] width 16 height 13
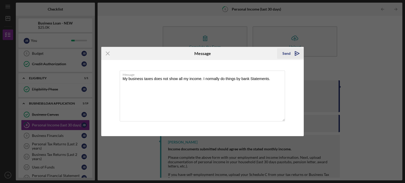
type textarea "My business taxes does not show all my income. I normally do things by bank Sta…"
click at [297, 52] on icon "Icon/icon-invite-send" at bounding box center [296, 53] width 13 height 13
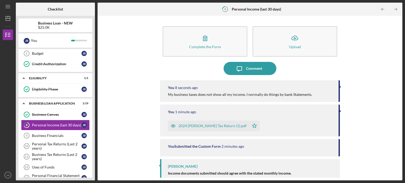
drag, startPoint x: 399, startPoint y: 67, endPoint x: 401, endPoint y: 98, distance: 30.8
click at [401, 98] on div "Complete the Form Form Icon/Upload Upload Icon/Message Comment You 8 seconds ag…" at bounding box center [249, 98] width 304 height 165
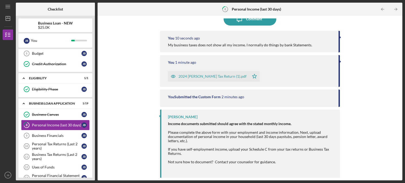
scroll to position [51, 0]
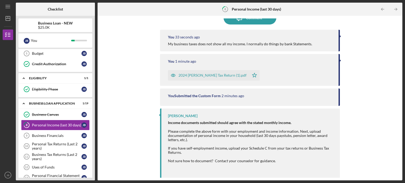
click at [379, 50] on div "Complete the Form Form Icon/Upload Upload Icon/Message Comment You 33 seconds a…" at bounding box center [249, 97] width 299 height 159
drag, startPoint x: 397, startPoint y: 75, endPoint x: 396, endPoint y: 57, distance: 18.4
click at [396, 57] on div "Complete the Form Form Icon/Upload Upload Icon/Message Comment You 35 seconds a…" at bounding box center [249, 98] width 304 height 165
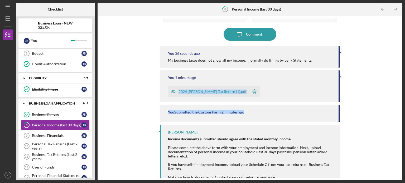
scroll to position [32, 0]
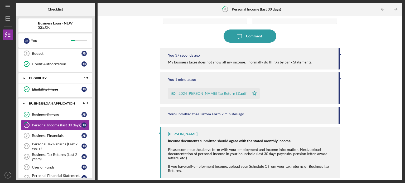
click at [218, 63] on div "My business taxes does not show all my income. I normally do things by bank Sta…" at bounding box center [240, 62] width 144 height 4
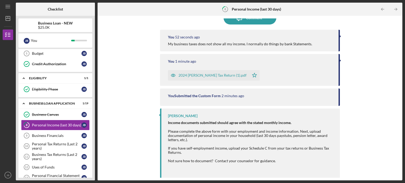
click at [23, 102] on icon "Icon/Expander" at bounding box center [23, 103] width 11 height 11
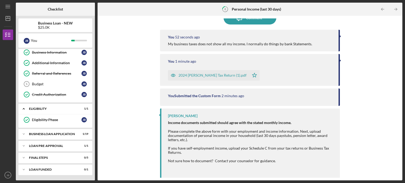
scroll to position [22, 0]
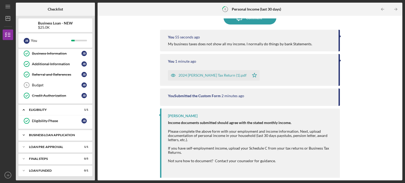
click at [22, 133] on icon "Icon/Expander" at bounding box center [23, 135] width 11 height 11
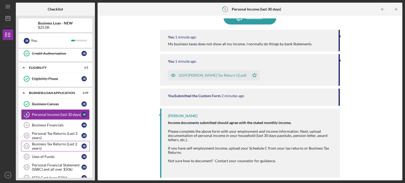
click at [60, 144] on div "Business Tax Returns (Last 2 years)" at bounding box center [57, 146] width 50 height 8
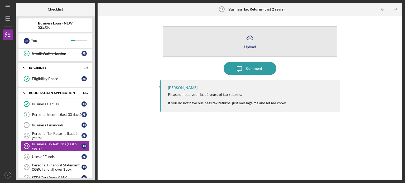
click at [247, 43] on icon "Icon/Upload" at bounding box center [249, 38] width 13 height 13
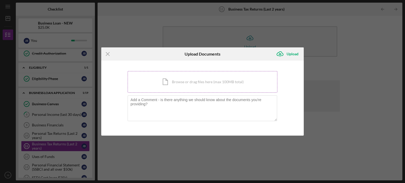
click at [180, 80] on div "Icon/Document Browse or drag files here (max 100MB total) Tap to choose files o…" at bounding box center [202, 82] width 150 height 22
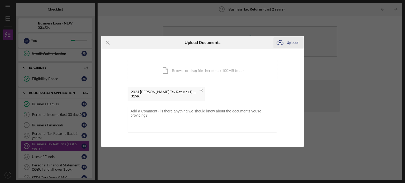
click at [292, 43] on div "Upload" at bounding box center [292, 42] width 12 height 11
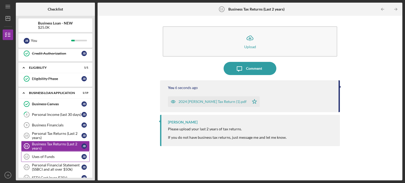
click at [46, 157] on div "Uses of Funds" at bounding box center [57, 157] width 50 height 4
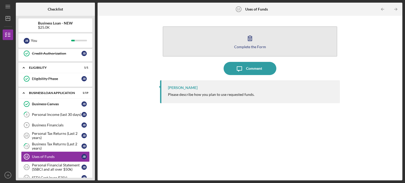
click at [252, 38] on icon "button" at bounding box center [250, 38] width 4 height 5
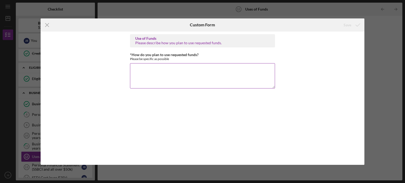
click at [155, 71] on textarea "*How do you plan to use requested funds?" at bounding box center [202, 75] width 145 height 25
drag, startPoint x: 131, startPoint y: 53, endPoint x: 197, endPoint y: 57, distance: 66.5
click at [197, 57] on div "*How do you plan to use requested funds? Please be specific as possible" at bounding box center [202, 57] width 145 height 8
click at [181, 57] on div "Please be specific as possible" at bounding box center [202, 59] width 145 height 4
drag, startPoint x: 131, startPoint y: 55, endPoint x: 180, endPoint y: 60, distance: 48.7
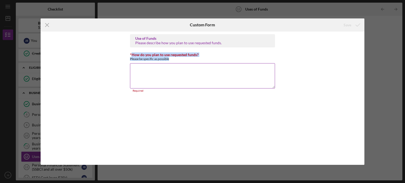
click at [180, 60] on div "*How do you plan to use requested funds? Please be specific as possible" at bounding box center [202, 57] width 145 height 8
click at [155, 56] on label "*How do you plan to use requested funds?" at bounding box center [164, 54] width 68 height 4
click at [155, 63] on textarea "*How do you plan to use requested funds?" at bounding box center [202, 75] width 145 height 25
drag, startPoint x: 130, startPoint y: 52, endPoint x: 180, endPoint y: 60, distance: 50.0
click at [180, 60] on div "*How do you plan to use requested funds? Please be specific as possible" at bounding box center [202, 57] width 145 height 8
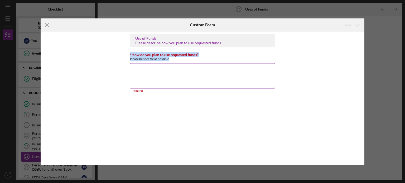
click at [155, 58] on div "Please be specific as possible" at bounding box center [202, 59] width 145 height 4
drag, startPoint x: 131, startPoint y: 52, endPoint x: 142, endPoint y: 51, distance: 11.6
click at [142, 51] on div "Use of Funds Please describe how you plan to use requested funds. *How do you p…" at bounding box center [202, 98] width 145 height 128
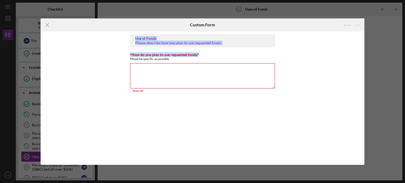
drag, startPoint x: 134, startPoint y: 38, endPoint x: 206, endPoint y: 52, distance: 73.0
click at [206, 52] on div "Use of Funds Please describe how you plan to use requested funds. *How do you p…" at bounding box center [202, 98] width 145 height 128
click at [176, 53] on label "*How do you plan to use requested funds?" at bounding box center [164, 54] width 68 height 4
click at [176, 63] on textarea "*How do you plan to use requested funds?" at bounding box center [202, 75] width 145 height 25
drag, startPoint x: 131, startPoint y: 55, endPoint x: 208, endPoint y: 50, distance: 77.0
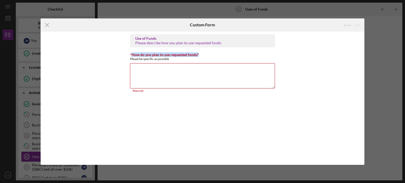
click at [208, 50] on div "Use of Funds Please describe how you plan to use requested funds. *How do you p…" at bounding box center [202, 98] width 145 height 128
copy label "How do you plan to use requested funds?"
click at [139, 65] on textarea "*How do you plan to use requested funds?" at bounding box center [202, 75] width 145 height 25
paste textarea "Planned Use of Funds – $25,000 Loan Hire and train additional administrative st…"
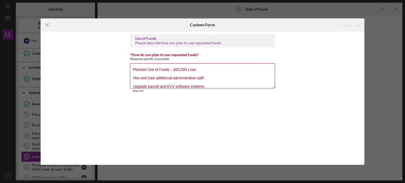
scroll to position [17, 0]
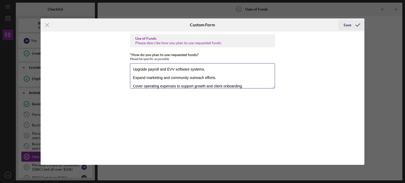
type textarea "Planned Use of Funds – $25,000 Loan Hire and train additional administrative st…"
click at [347, 24] on div "Save" at bounding box center [347, 25] width 8 height 11
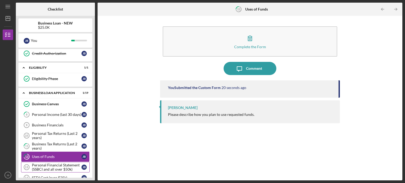
click at [62, 163] on div "Personal Financial Statement (SSBCI and all over $50k)" at bounding box center [57, 167] width 50 height 8
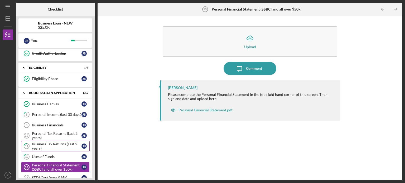
click at [61, 142] on div "Business Tax Returns (Last 2 years)" at bounding box center [57, 146] width 50 height 8
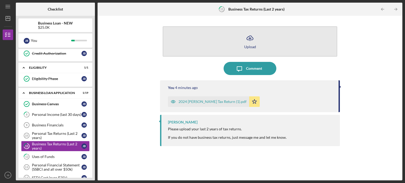
click at [241, 45] on button "Icon/Upload Upload" at bounding box center [250, 41] width 174 height 30
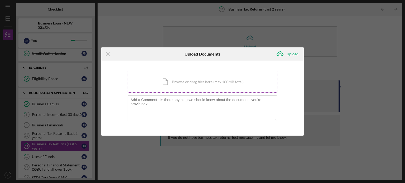
click at [199, 81] on div "Icon/Document Browse or drag files here (max 100MB total) Tap to choose files o…" at bounding box center [202, 82] width 150 height 22
click at [222, 79] on div "Icon/Document Browse or drag files here (max 100MB total) Tap to choose files o…" at bounding box center [202, 82] width 150 height 22
click at [196, 82] on div "Icon/Document Browse or drag files here (max 100MB total) Tap to choose files o…" at bounding box center [202, 82] width 150 height 22
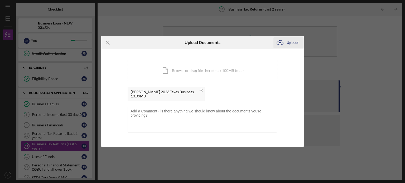
click at [294, 42] on div "Upload" at bounding box center [292, 42] width 12 height 11
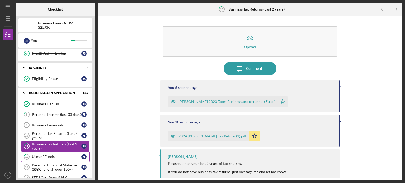
click at [58, 156] on div "Uses of Funds" at bounding box center [57, 157] width 50 height 4
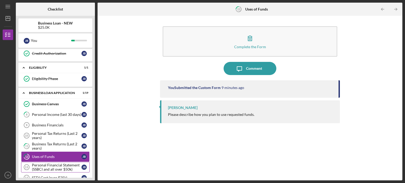
click at [61, 163] on div "Personal Financial Statement (SSBCI and all over $50k)" at bounding box center [57, 167] width 50 height 8
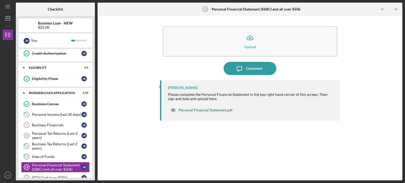
click at [206, 109] on div "Personal Financial Statement.pdf" at bounding box center [205, 110] width 54 height 4
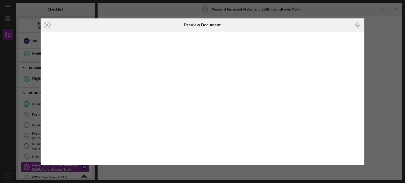
drag, startPoint x: 345, startPoint y: 33, endPoint x: 119, endPoint y: 23, distance: 225.4
click at [119, 23] on div "Icon/Close" at bounding box center [95, 24] width 108 height 13
click at [45, 23] on icon "Icon/Close" at bounding box center [47, 24] width 13 height 13
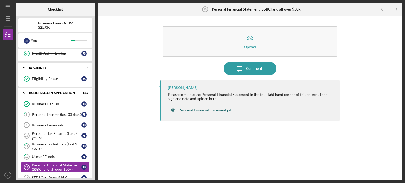
click at [185, 108] on div "Personal Financial Statement.pdf" at bounding box center [205, 110] width 54 height 4
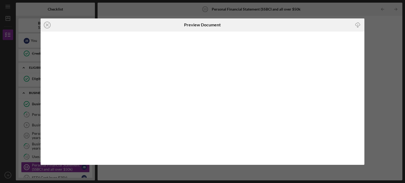
drag, startPoint x: 185, startPoint y: 107, endPoint x: 44, endPoint y: 26, distance: 162.8
click at [44, 26] on icon "Icon/Close" at bounding box center [47, 24] width 13 height 13
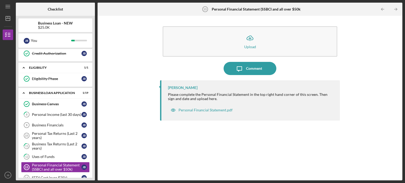
click at [283, 8] on b "Personal Financial Statement (SSBCI and all over $50k)" at bounding box center [256, 9] width 90 height 4
click at [221, 111] on div "Personal Financial Statement.pdf" at bounding box center [205, 110] width 54 height 4
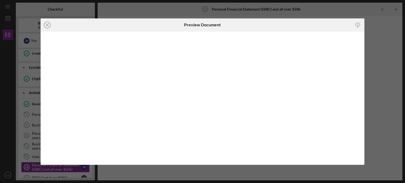
click at [356, 25] on icon "Icon/Download" at bounding box center [358, 25] width 12 height 12
click at [48, 27] on icon "Icon/Close" at bounding box center [47, 24] width 13 height 13
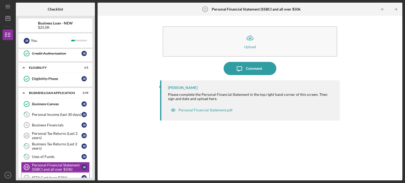
click at [55, 176] on div "SEDI Cert (over $25k)" at bounding box center [57, 178] width 50 height 4
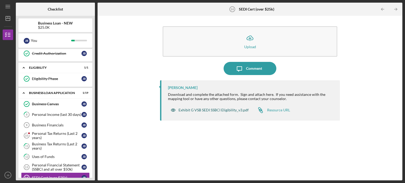
click at [198, 109] on div "Exhibit G VSB SEDI SSBCI Eligibility_v3.pdf" at bounding box center [213, 110] width 70 height 4
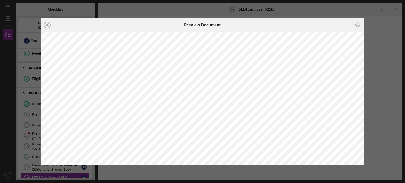
click at [357, 23] on icon "Icon/Download" at bounding box center [358, 25] width 12 height 12
click at [46, 23] on icon "Icon/Close" at bounding box center [47, 24] width 13 height 13
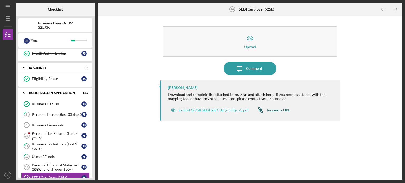
click at [275, 109] on div "Resource URL" at bounding box center [278, 110] width 23 height 4
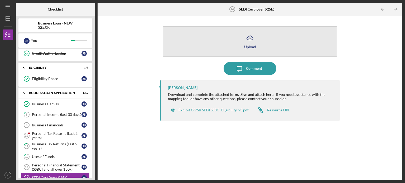
click at [244, 47] on div "Upload" at bounding box center [250, 47] width 12 height 4
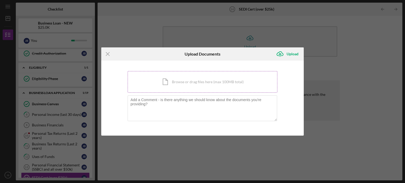
click at [184, 82] on div "Icon/Document Browse or drag files here (max 100MB total) Tap to choose files o…" at bounding box center [202, 82] width 150 height 22
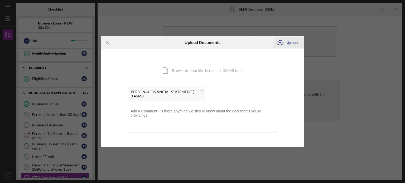
click at [292, 43] on div "Upload" at bounding box center [292, 42] width 12 height 11
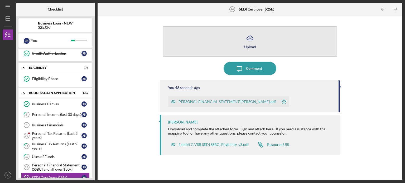
click at [251, 41] on icon "Icon/Upload" at bounding box center [249, 38] width 13 height 13
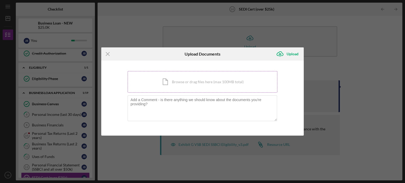
click at [209, 86] on div "Icon/Document Browse or drag files here (max 100MB total) Tap to choose files o…" at bounding box center [202, 82] width 150 height 22
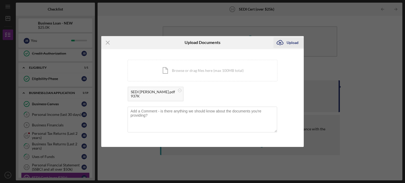
click at [290, 41] on div "Upload" at bounding box center [292, 42] width 12 height 11
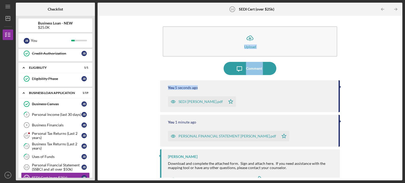
drag, startPoint x: 400, startPoint y: 56, endPoint x: 404, endPoint y: 82, distance: 26.9
click at [404, 82] on div "Icon/Menu SEDI Cert (over $25k) 14 SEDI Cert (over $25k) Checklist Business Loa…" at bounding box center [202, 91] width 405 height 183
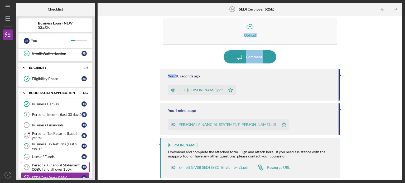
click at [63, 164] on div "Personal Financial Statement (SSBCI and all over $50k)" at bounding box center [57, 167] width 50 height 8
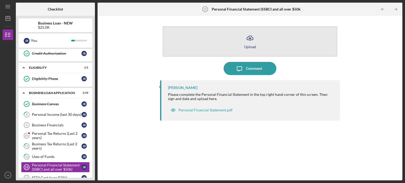
click at [248, 44] on button "Icon/Upload Upload" at bounding box center [250, 41] width 174 height 30
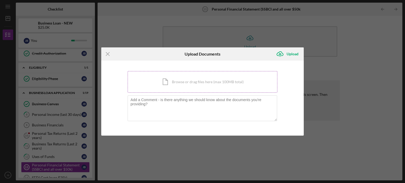
click at [187, 83] on div "Icon/Document Browse or drag files here (max 100MB total) Tap to choose files o…" at bounding box center [202, 82] width 150 height 22
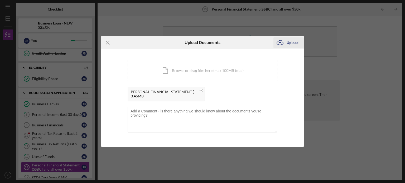
click at [295, 42] on div "Upload" at bounding box center [292, 42] width 12 height 11
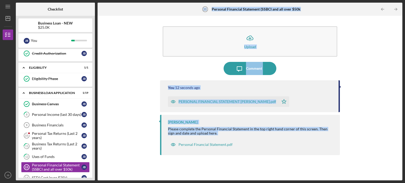
drag, startPoint x: 94, startPoint y: 100, endPoint x: 96, endPoint y: 146, distance: 45.9
click at [96, 146] on div "Checklist Business Loan - NEW $25.0K J B You Icon/Expander INQUIRY INFORMATION …" at bounding box center [209, 92] width 386 height 178
click at [9, 174] on text "JB" at bounding box center [7, 175] width 3 height 3
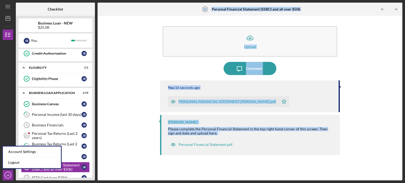
click at [121, 117] on div "Icon/Upload Upload Icon/Message Comment You 16 seconds ago PERSONAL FINANCIAL S…" at bounding box center [249, 97] width 299 height 159
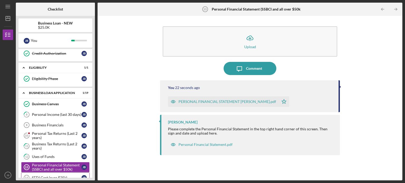
click at [48, 176] on div "SEDI Cert (over $25k)" at bounding box center [57, 178] width 50 height 4
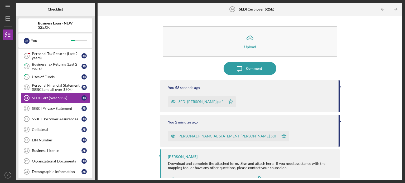
scroll to position [149, 0]
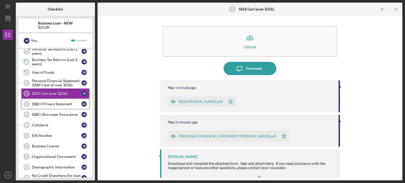
click at [62, 102] on div "SSBCI Privacy Statement" at bounding box center [57, 104] width 50 height 4
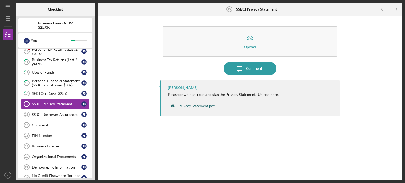
click at [190, 105] on div "Privacy Statement.pdf" at bounding box center [196, 106] width 36 height 4
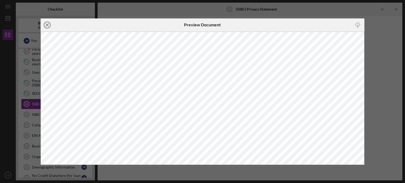
click at [47, 24] on line at bounding box center [47, 25] width 3 height 3
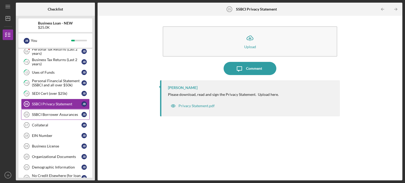
click at [60, 115] on link "SSBCI Borrower Assurances 16 SSBCI Borrower Assurances [PERSON_NAME]" at bounding box center [55, 114] width 68 height 11
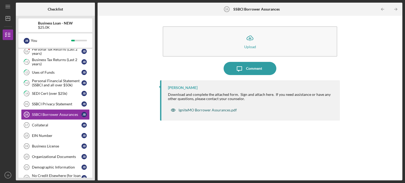
click at [196, 110] on div "IgniteMO Borrower Assurances.pdf" at bounding box center [207, 110] width 58 height 4
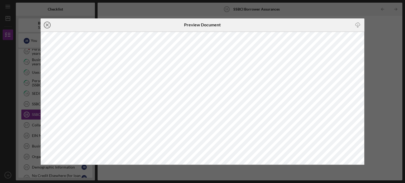
click at [48, 23] on icon "Icon/Close" at bounding box center [47, 24] width 13 height 13
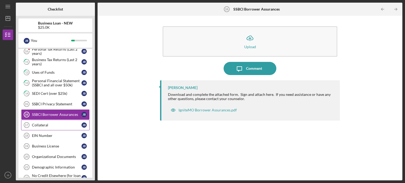
click at [48, 123] on div "Collateral" at bounding box center [57, 125] width 50 height 4
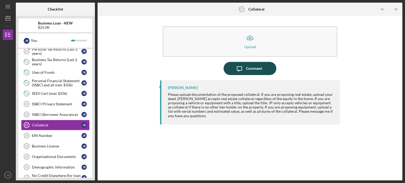
click at [255, 70] on div "Comment" at bounding box center [254, 68] width 16 height 13
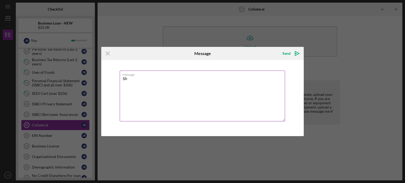
type textarea "S"
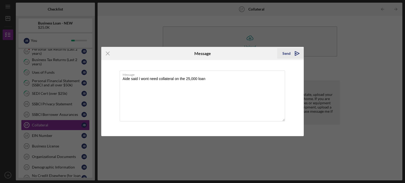
type textarea "Aide said I wont need collateral on the 25,000 loan"
click at [287, 55] on div "Send" at bounding box center [286, 53] width 8 height 11
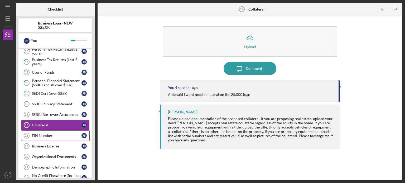
click at [53, 134] on div "EIN Number" at bounding box center [57, 136] width 50 height 4
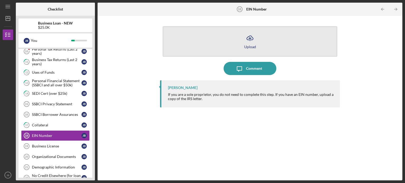
click at [248, 40] on icon "Icon/Upload" at bounding box center [249, 38] width 13 height 13
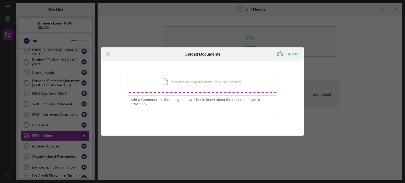
click at [199, 81] on div "Icon/Document Browse or drag files here (max 100MB total) Tap to choose files o…" at bounding box center [202, 82] width 150 height 22
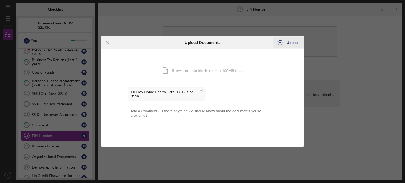
click at [291, 43] on div "Upload" at bounding box center [292, 42] width 12 height 11
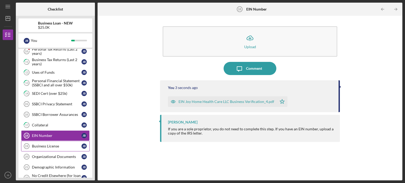
click at [45, 144] on div "Business License" at bounding box center [57, 146] width 50 height 4
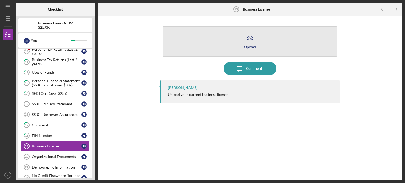
click at [250, 45] on div "Upload" at bounding box center [250, 47] width 12 height 4
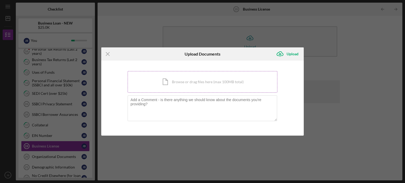
click at [199, 80] on div "Icon/Document Browse or drag files here (max 100MB total) Tap to choose files o…" at bounding box center [202, 82] width 150 height 22
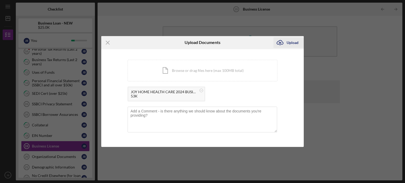
click at [293, 42] on div "Upload" at bounding box center [292, 42] width 12 height 11
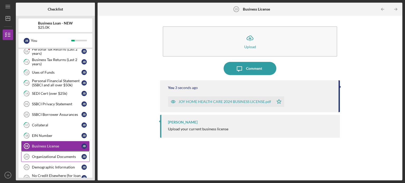
click at [61, 155] on div "Organizational Documents" at bounding box center [57, 157] width 50 height 4
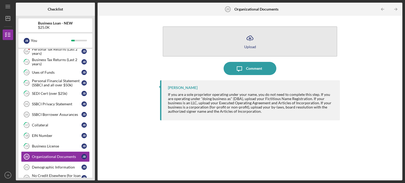
click at [253, 38] on icon "Icon/Upload" at bounding box center [249, 38] width 13 height 13
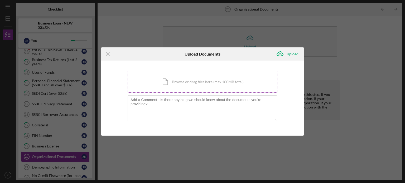
click at [191, 84] on div "Icon/Document Browse or drag files here (max 100MB total) Tap to choose files o…" at bounding box center [202, 82] width 150 height 22
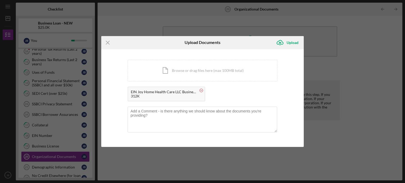
click at [200, 91] on circle at bounding box center [201, 90] width 3 height 3
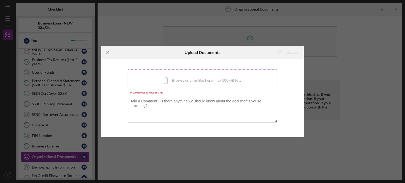
click at [198, 81] on div "Icon/Document Browse or drag files here (max 100MB total) Tap to choose files o…" at bounding box center [202, 81] width 150 height 22
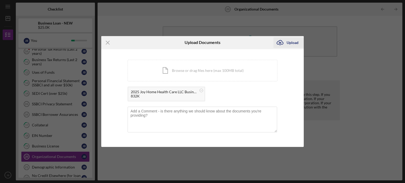
click at [293, 42] on div "Upload" at bounding box center [292, 42] width 12 height 11
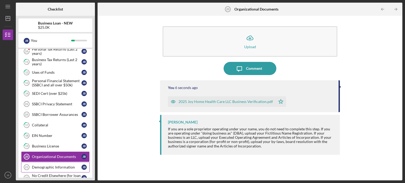
click at [64, 162] on link "Demographic Information 21 Demographic Information [PERSON_NAME]" at bounding box center [55, 167] width 68 height 11
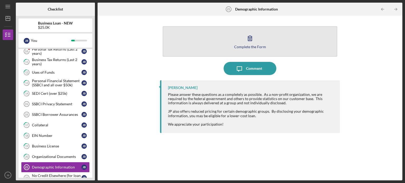
click at [253, 37] on icon "button" at bounding box center [249, 38] width 13 height 13
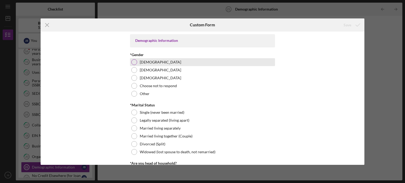
click at [163, 63] on div "[DEMOGRAPHIC_DATA]" at bounding box center [202, 62] width 145 height 8
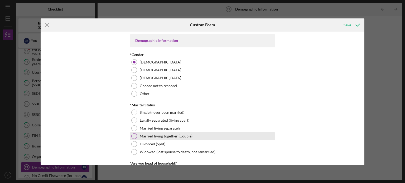
click at [149, 135] on label "Married living together (Couple)" at bounding box center [166, 136] width 53 height 4
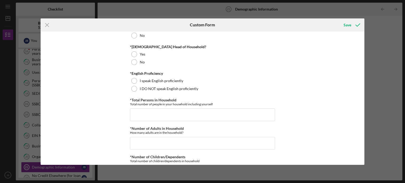
scroll to position [155, 0]
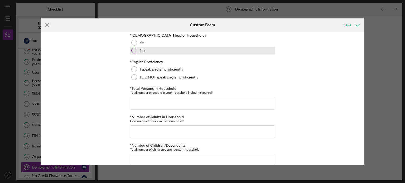
click at [156, 49] on div "No" at bounding box center [202, 51] width 145 height 8
click at [142, 50] on label "No" at bounding box center [142, 50] width 5 height 4
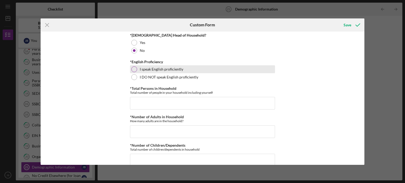
click at [140, 67] on label "I speak English proficiently" at bounding box center [161, 69] width 43 height 4
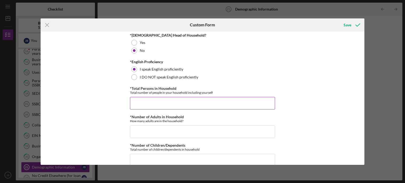
click at [142, 100] on input "*Total Persons in Household" at bounding box center [202, 103] width 145 height 13
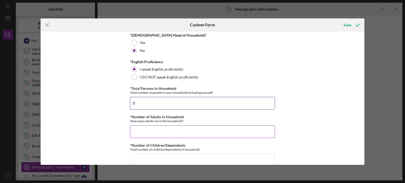
type input "5"
click at [145, 130] on input "*Number of Adults in Household" at bounding box center [202, 131] width 145 height 13
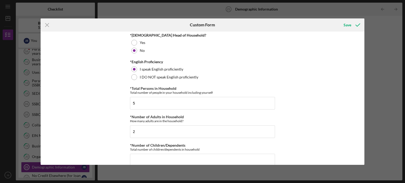
click at [362, 57] on div "Demographic Information *Gender [DEMOGRAPHIC_DATA] [DEMOGRAPHIC_DATA] [DEMOGRAP…" at bounding box center [203, 98] width 324 height 133
drag, startPoint x: 362, startPoint y: 58, endPoint x: 362, endPoint y: 64, distance: 6.3
click at [362, 64] on div "Demographic Information *Gender [DEMOGRAPHIC_DATA] [DEMOGRAPHIC_DATA] [DEMOGRAP…" at bounding box center [203, 98] width 324 height 133
drag, startPoint x: 362, startPoint y: 50, endPoint x: 362, endPoint y: 57, distance: 6.8
click at [362, 57] on div "Demographic Information *Gender [DEMOGRAPHIC_DATA] [DEMOGRAPHIC_DATA] [DEMOGRAP…" at bounding box center [203, 98] width 324 height 133
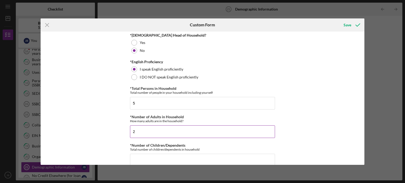
click at [150, 136] on input "2" at bounding box center [202, 131] width 145 height 13
drag, startPoint x: 133, startPoint y: 132, endPoint x: 138, endPoint y: 131, distance: 5.3
click at [138, 131] on input "2" at bounding box center [202, 131] width 145 height 13
type input "5"
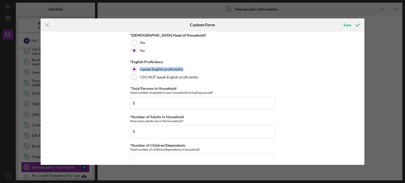
drag, startPoint x: 362, startPoint y: 56, endPoint x: 364, endPoint y: 66, distance: 10.2
click at [364, 66] on div "Icon/Menu Close Custom Form Save Demographic Information *Gender [DEMOGRAPHIC_D…" at bounding box center [202, 91] width 405 height 183
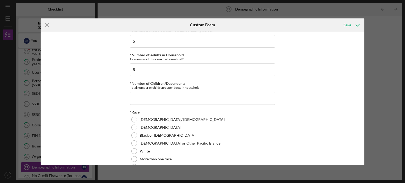
scroll to position [215, 0]
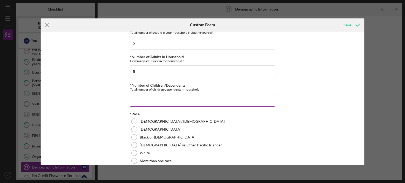
click at [172, 103] on input "*Number of Children/Dependents" at bounding box center [202, 100] width 145 height 13
type input "3"
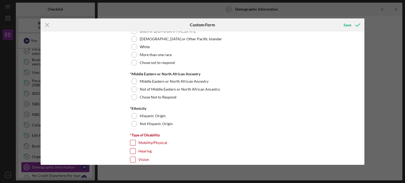
scroll to position [288, 0]
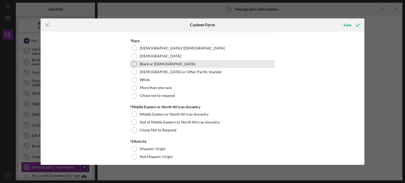
click at [133, 63] on div at bounding box center [134, 64] width 6 height 6
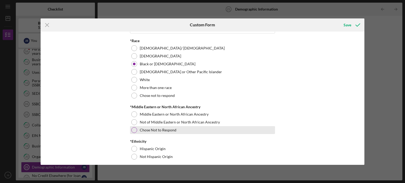
click at [133, 128] on div at bounding box center [134, 130] width 6 height 6
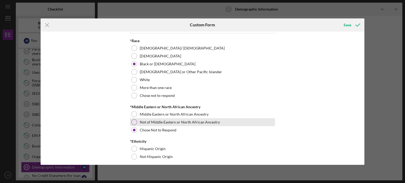
click at [133, 122] on div at bounding box center [134, 122] width 6 height 6
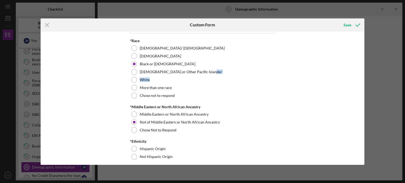
drag, startPoint x: 362, startPoint y: 69, endPoint x: 363, endPoint y: 80, distance: 11.1
click at [363, 80] on div "Demographic Information *Gender [DEMOGRAPHIC_DATA] [DEMOGRAPHIC_DATA] [DEMOGRAP…" at bounding box center [203, 98] width 324 height 133
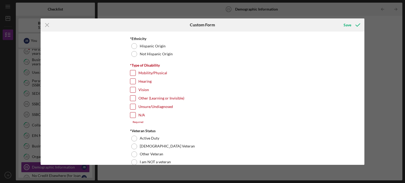
scroll to position [365, 0]
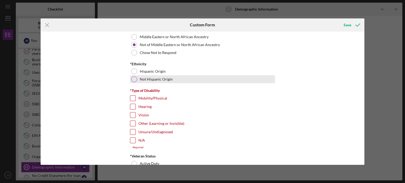
click at [169, 80] on label "Not Hispanic Origin" at bounding box center [156, 79] width 33 height 4
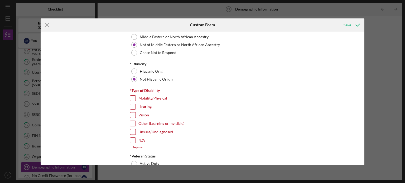
click at [130, 140] on input "N/A" at bounding box center [132, 140] width 5 height 5
checkbox input "true"
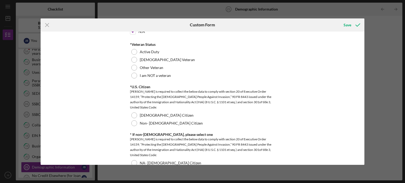
scroll to position [476, 0]
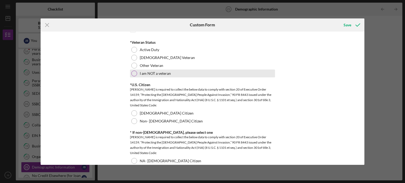
click at [134, 74] on div at bounding box center [134, 74] width 6 height 6
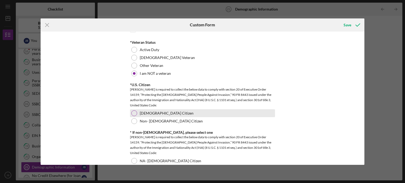
click at [133, 111] on div at bounding box center [134, 113] width 6 height 6
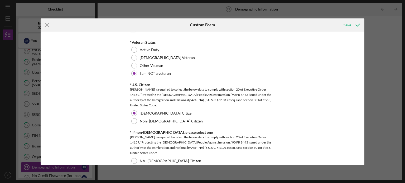
click at [362, 84] on div "Demographic Information *Gender [DEMOGRAPHIC_DATA] [DEMOGRAPHIC_DATA] [DEMOGRAP…" at bounding box center [203, 98] width 324 height 133
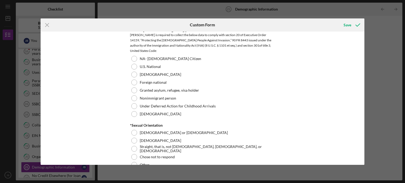
scroll to position [590, 0]
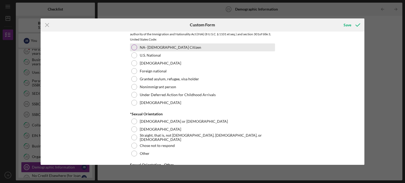
click at [194, 46] on div "NA- [DEMOGRAPHIC_DATA] Citizen" at bounding box center [202, 47] width 145 height 8
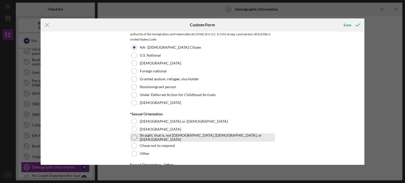
click at [146, 137] on label "Straight, that is, not [DEMOGRAPHIC_DATA], [DEMOGRAPHIC_DATA], or [DEMOGRAPHIC_…" at bounding box center [207, 137] width 134 height 8
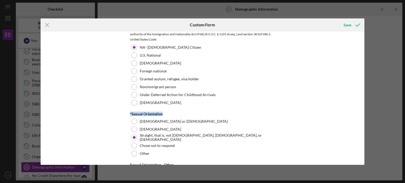
drag, startPoint x: 362, startPoint y: 105, endPoint x: 362, endPoint y: 114, distance: 8.4
click at [362, 114] on div "Demographic Information *Gender [DEMOGRAPHIC_DATA] [DEMOGRAPHIC_DATA] [DEMOGRAP…" at bounding box center [203, 98] width 324 height 133
click at [348, 109] on div "Demographic Information *Gender [DEMOGRAPHIC_DATA] [DEMOGRAPHIC_DATA] [DEMOGRAP…" at bounding box center [203, 98] width 324 height 133
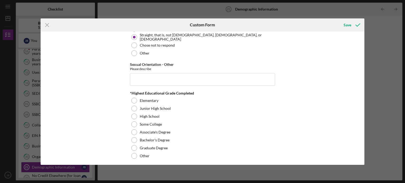
scroll to position [692, 0]
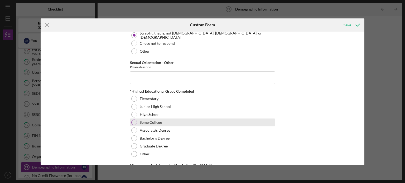
click at [171, 124] on div "Some College" at bounding box center [202, 123] width 145 height 8
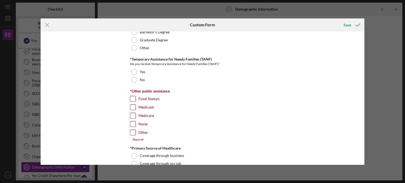
scroll to position [806, 0]
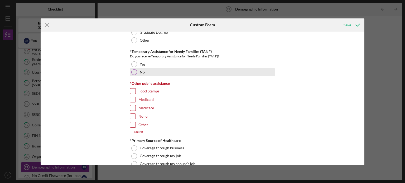
click at [133, 71] on div at bounding box center [134, 72] width 6 height 6
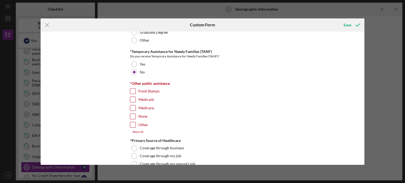
click at [131, 114] on input "None" at bounding box center [132, 116] width 5 height 5
checkbox input "true"
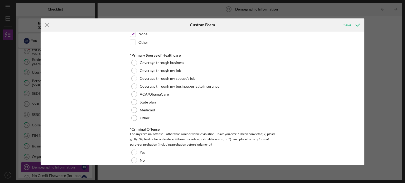
scroll to position [890, 0]
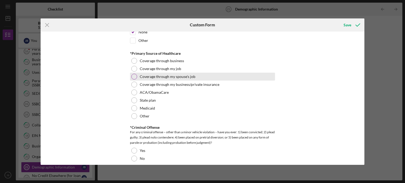
click at [179, 75] on label "Coverage through my spouse's job" at bounding box center [168, 77] width 56 height 4
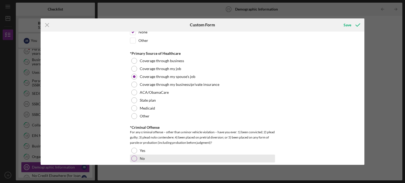
click at [134, 156] on div at bounding box center [134, 159] width 6 height 6
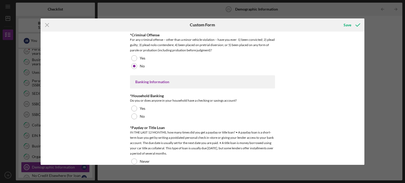
scroll to position [1007, 0]
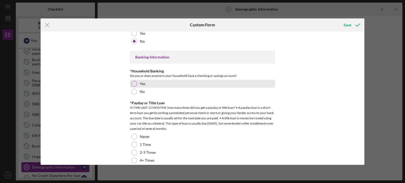
click at [133, 81] on div at bounding box center [134, 84] width 6 height 6
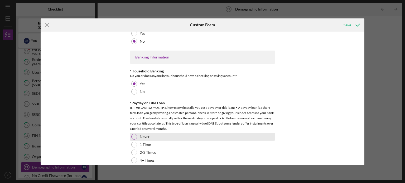
click at [134, 134] on div at bounding box center [134, 137] width 6 height 6
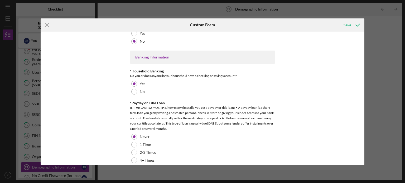
scroll to position [1084, 0]
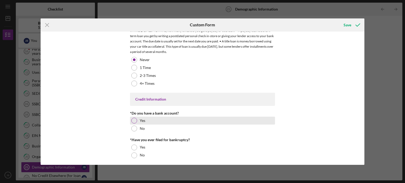
click at [145, 117] on div "Yes" at bounding box center [202, 121] width 145 height 8
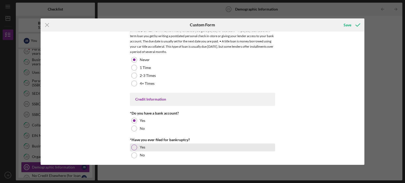
click at [135, 145] on div at bounding box center [134, 148] width 6 height 6
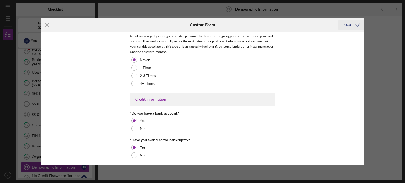
click at [345, 23] on div "Save" at bounding box center [347, 25] width 8 height 11
click at [349, 23] on div "Save" at bounding box center [347, 25] width 8 height 11
click at [357, 23] on icon "submit" at bounding box center [357, 24] width 13 height 13
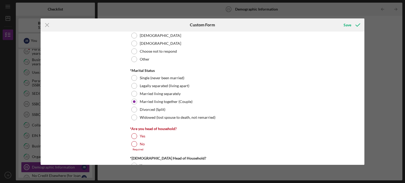
scroll to position [0, 0]
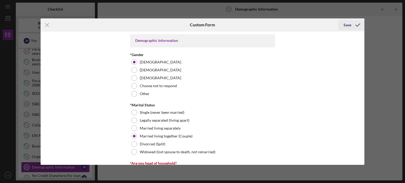
click at [349, 26] on div "Save" at bounding box center [347, 25] width 8 height 11
click at [47, 27] on icon "Icon/Menu Close" at bounding box center [47, 24] width 13 height 13
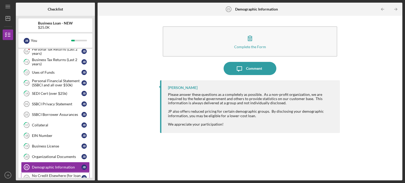
click at [52, 174] on div "No Credit Elsewhere (for loan applications over $20K)" at bounding box center [57, 178] width 50 height 8
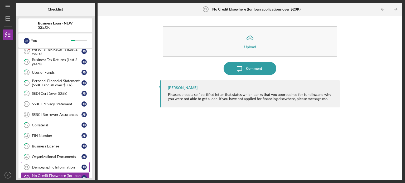
click at [51, 165] on div "Demographic Information" at bounding box center [57, 167] width 50 height 4
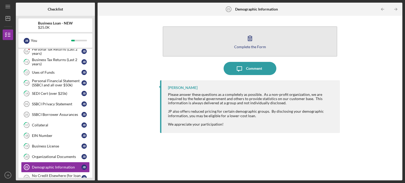
click at [258, 43] on button "Complete the Form Form" at bounding box center [250, 41] width 174 height 30
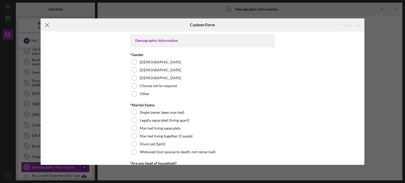
click at [47, 24] on icon "Icon/Menu Close" at bounding box center [47, 24] width 13 height 13
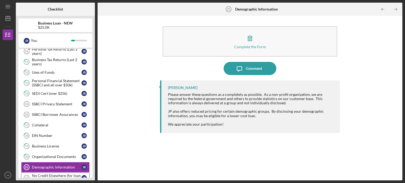
click at [54, 174] on div "No Credit Elsewhere (for loan applications over $20K)" at bounding box center [57, 178] width 50 height 8
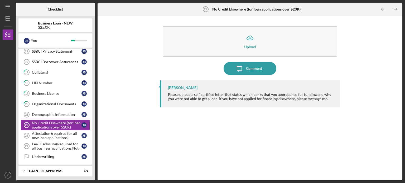
scroll to position [212, 0]
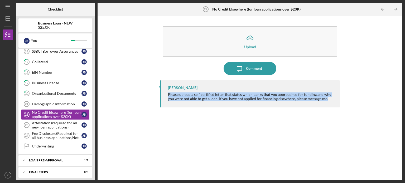
drag, startPoint x: 168, startPoint y: 94, endPoint x: 329, endPoint y: 100, distance: 161.3
click at [329, 100] on div "Please upload a self certified letter that states which banks that you approach…" at bounding box center [251, 96] width 166 height 8
copy div "Please upload a self certified letter that states which banks that you approach…"
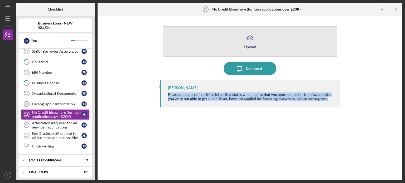
click at [252, 41] on icon "Icon/Upload" at bounding box center [249, 38] width 13 height 13
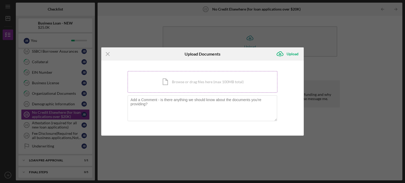
click at [186, 85] on div "Icon/Document Browse or drag files here (max 100MB total) Tap to choose files o…" at bounding box center [202, 82] width 150 height 22
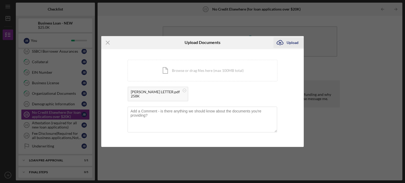
click at [289, 43] on div "Upload" at bounding box center [292, 42] width 12 height 11
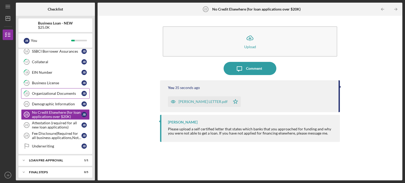
click at [58, 91] on div "Organizational Documents" at bounding box center [57, 93] width 50 height 4
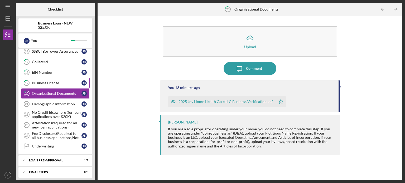
click at [53, 82] on div "Business License" at bounding box center [57, 83] width 50 height 4
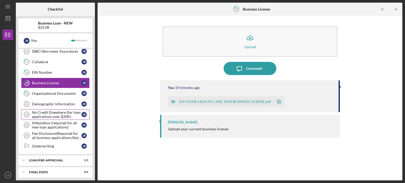
click at [57, 111] on div "No Credit Elsewhere (for loan applications over $20K)" at bounding box center [57, 114] width 50 height 8
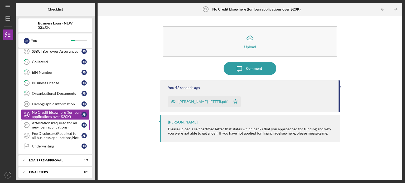
click at [54, 121] on div "Attestation (required for all new loan applications)" at bounding box center [57, 125] width 50 height 8
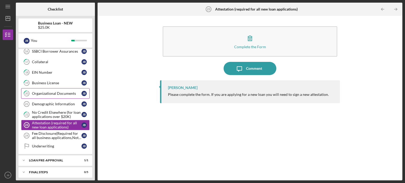
click at [56, 91] on div "Organizational Documents" at bounding box center [57, 93] width 50 height 4
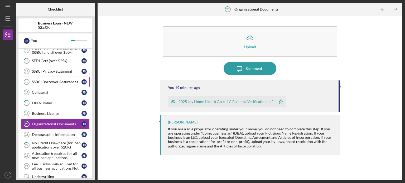
scroll to position [180, 0]
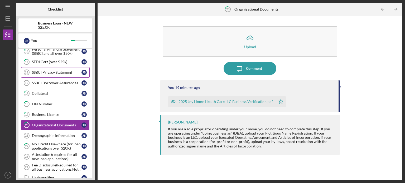
click at [52, 70] on div "SSBCI Privacy Statement" at bounding box center [57, 72] width 50 height 4
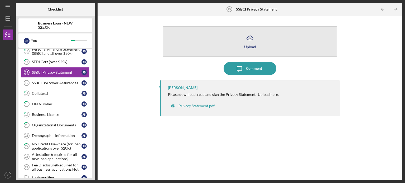
click at [250, 43] on icon "Icon/Upload" at bounding box center [249, 38] width 13 height 13
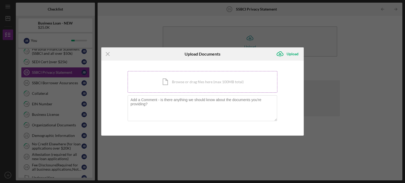
click at [202, 80] on div "Icon/Document Browse or drag files here (max 100MB total) Tap to choose files o…" at bounding box center [202, 82] width 150 height 22
click at [197, 81] on div "Icon/Document Browse or drag files here (max 100MB total) Tap to choose files o…" at bounding box center [202, 82] width 150 height 22
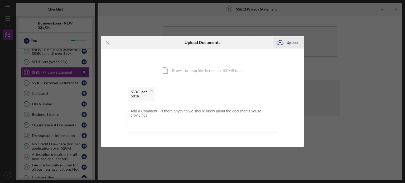
click at [293, 40] on div "Upload" at bounding box center [292, 42] width 12 height 11
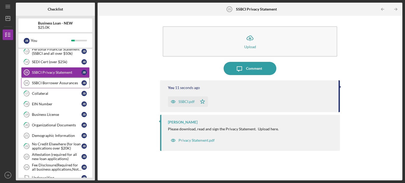
click at [50, 81] on div "SSBCI Borrower Assurances" at bounding box center [57, 83] width 50 height 4
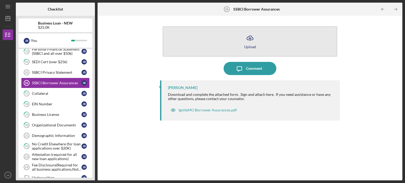
click at [251, 38] on icon "Icon/Upload" at bounding box center [249, 38] width 13 height 13
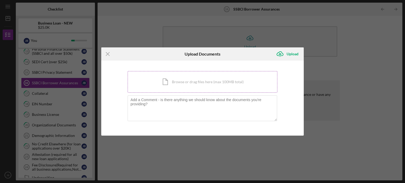
click at [176, 76] on div "Icon/Document Browse or drag files here (max 100MB total) Tap to choose files o…" at bounding box center [202, 82] width 150 height 22
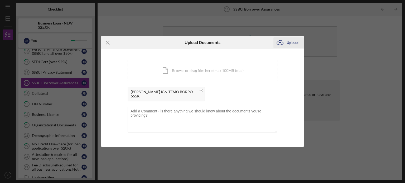
click at [293, 41] on div "Upload" at bounding box center [292, 42] width 12 height 11
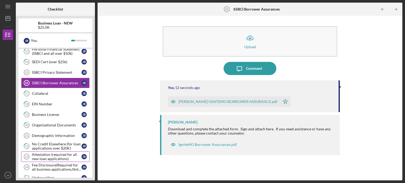
click at [60, 152] on div "Attestation (required for all new loan applications)" at bounding box center [57, 156] width 50 height 8
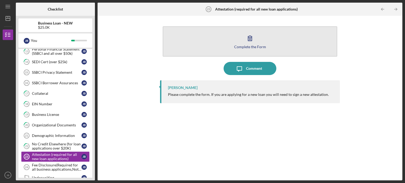
click at [255, 43] on icon "button" at bounding box center [249, 38] width 13 height 13
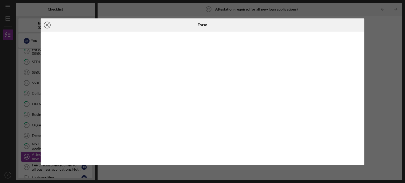
click at [45, 25] on icon "Icon/Close" at bounding box center [47, 24] width 13 height 13
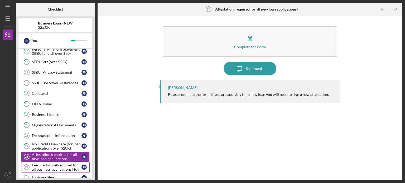
click at [58, 163] on div "Fee Disclosure(Required for all business applications,Not needed for Contractor…" at bounding box center [57, 167] width 50 height 8
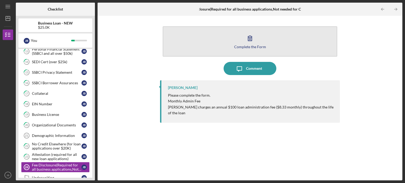
click at [247, 42] on icon "button" at bounding box center [249, 38] width 13 height 13
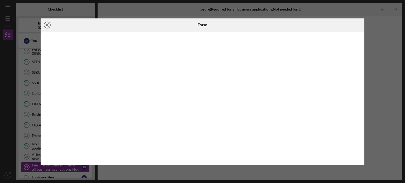
click at [47, 23] on icon "Icon/Close" at bounding box center [47, 24] width 13 height 13
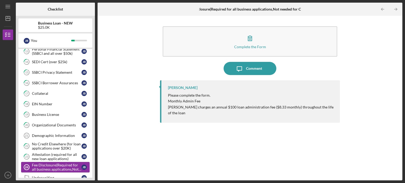
click at [69, 164] on div "Fee Disclosure(Required for all business applications,Not needed for Contractor…" at bounding box center [57, 167] width 50 height 8
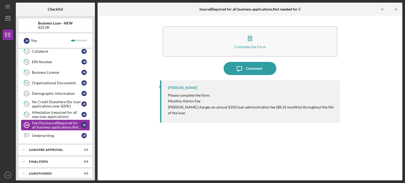
scroll to position [223, 0]
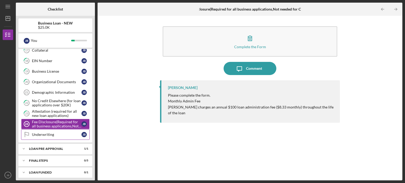
click at [52, 132] on div "Underwriting" at bounding box center [57, 134] width 50 height 4
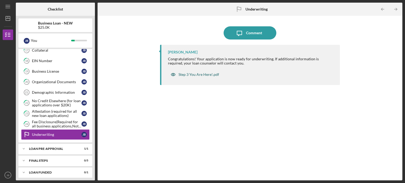
click at [201, 73] on div "Step 3 You Are Here!.pdf" at bounding box center [198, 74] width 41 height 4
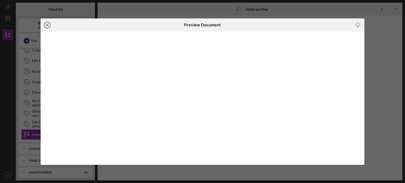
click at [46, 24] on line at bounding box center [47, 25] width 3 height 3
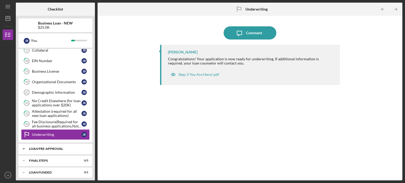
click at [24, 144] on icon "Icon/Expander" at bounding box center [23, 149] width 11 height 11
click at [23, 169] on icon "Icon/Expander" at bounding box center [23, 174] width 11 height 11
click at [67, 175] on div "Icon/Expander FINAL STEPS 0 / 5" at bounding box center [55, 174] width 74 height 11
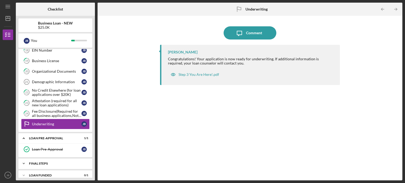
scroll to position [237, 0]
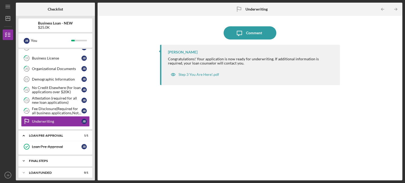
click at [23, 159] on icon "Icon/Expander" at bounding box center [23, 161] width 11 height 11
click at [57, 162] on div "Icon/Expander FINAL STEPS 0 / 5" at bounding box center [55, 161] width 74 height 11
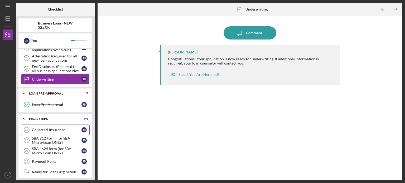
scroll to position [289, 0]
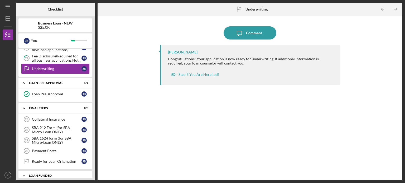
click at [23, 172] on icon "Icon/Expander" at bounding box center [23, 175] width 11 height 11
click at [56, 117] on div "Collateral Insurance" at bounding box center [57, 119] width 50 height 4
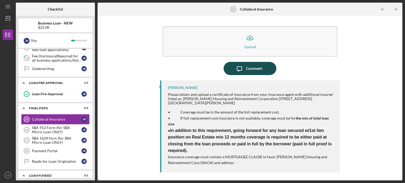
click at [253, 68] on div "Comment" at bounding box center [254, 68] width 16 height 13
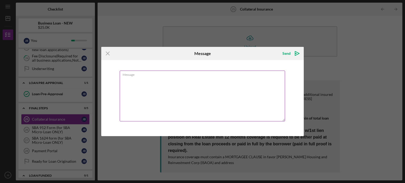
type textarea "i"
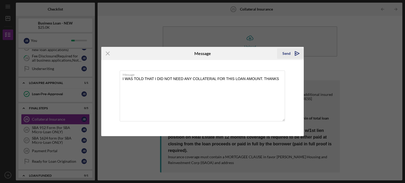
type textarea "I WAS TOLD THAT I DID NOT NEED ANY COLLATERAL FOR THIS LOAN AMOUNT. THANKS"
click at [285, 52] on div "Send" at bounding box center [286, 53] width 8 height 11
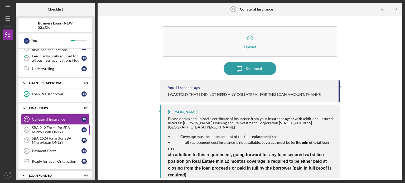
click at [55, 126] on div "SBA 912 Form (for SBA Micro-Loan ONLY)" at bounding box center [57, 130] width 50 height 8
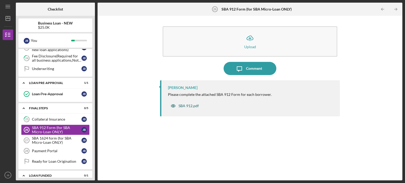
click at [188, 106] on div "SBA 912.pdf" at bounding box center [188, 106] width 20 height 4
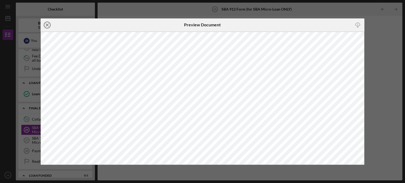
click at [47, 23] on icon "Icon/Close" at bounding box center [47, 24] width 13 height 13
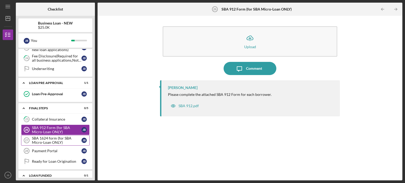
click at [45, 136] on div "SBA 1624 form (for SBA Micro-Loan ONLY)" at bounding box center [57, 140] width 50 height 8
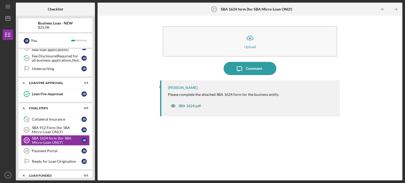
click at [186, 105] on div "SBA 1624.pdf" at bounding box center [189, 106] width 22 height 4
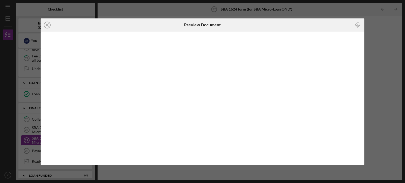
drag, startPoint x: 364, startPoint y: 59, endPoint x: 378, endPoint y: 142, distance: 84.5
click at [378, 142] on div "Icon/Close Preview Document Icon/Download" at bounding box center [202, 91] width 405 height 183
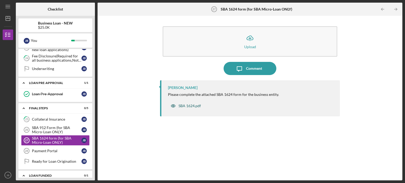
click at [186, 103] on div "SBA 1624.pdf" at bounding box center [186, 106] width 36 height 11
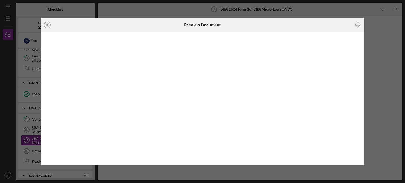
click at [357, 24] on icon "Icon/Download" at bounding box center [358, 25] width 12 height 12
click at [46, 24] on line at bounding box center [47, 25] width 3 height 3
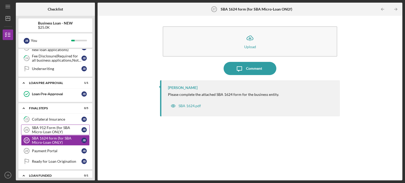
click at [54, 126] on div "SBA 912 Form (for SBA Micro-Loan ONLY)" at bounding box center [57, 130] width 50 height 8
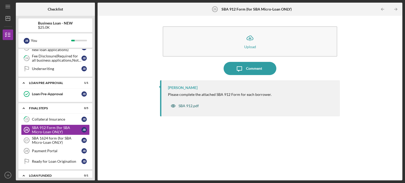
click at [188, 106] on div "SBA 912.pdf" at bounding box center [188, 106] width 20 height 4
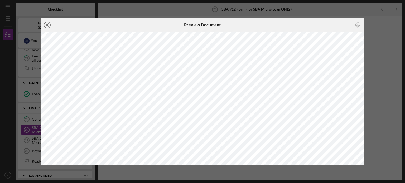
click at [47, 28] on icon "Icon/Close" at bounding box center [47, 24] width 13 height 13
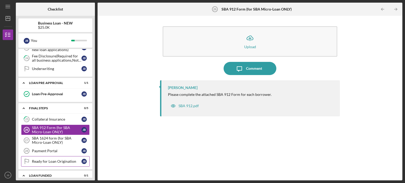
click at [58, 159] on div "Ready for Loan Origination" at bounding box center [57, 161] width 50 height 4
